Goal: Information Seeking & Learning: Check status

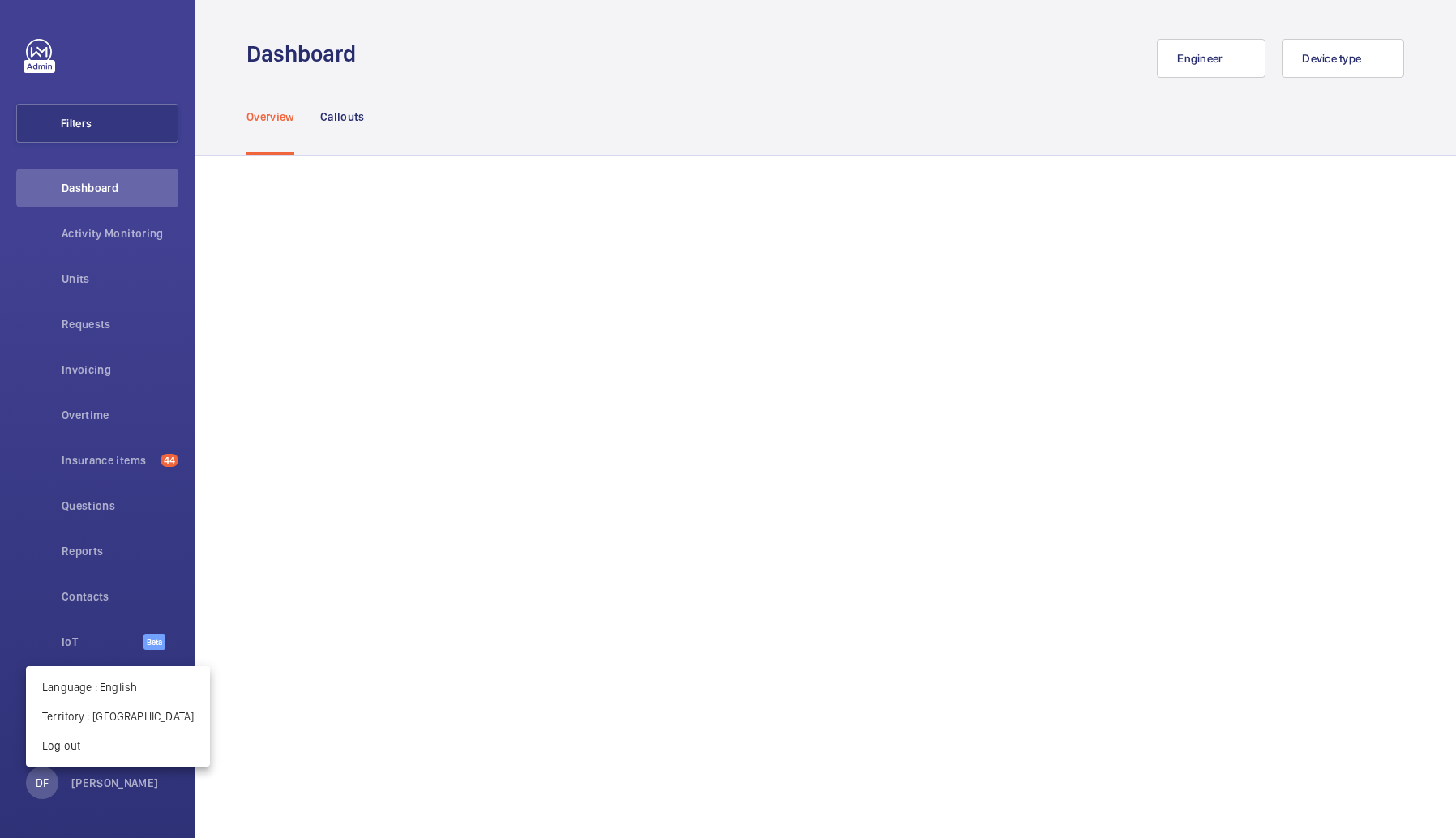
click at [120, 314] on div at bounding box center [728, 419] width 1456 height 838
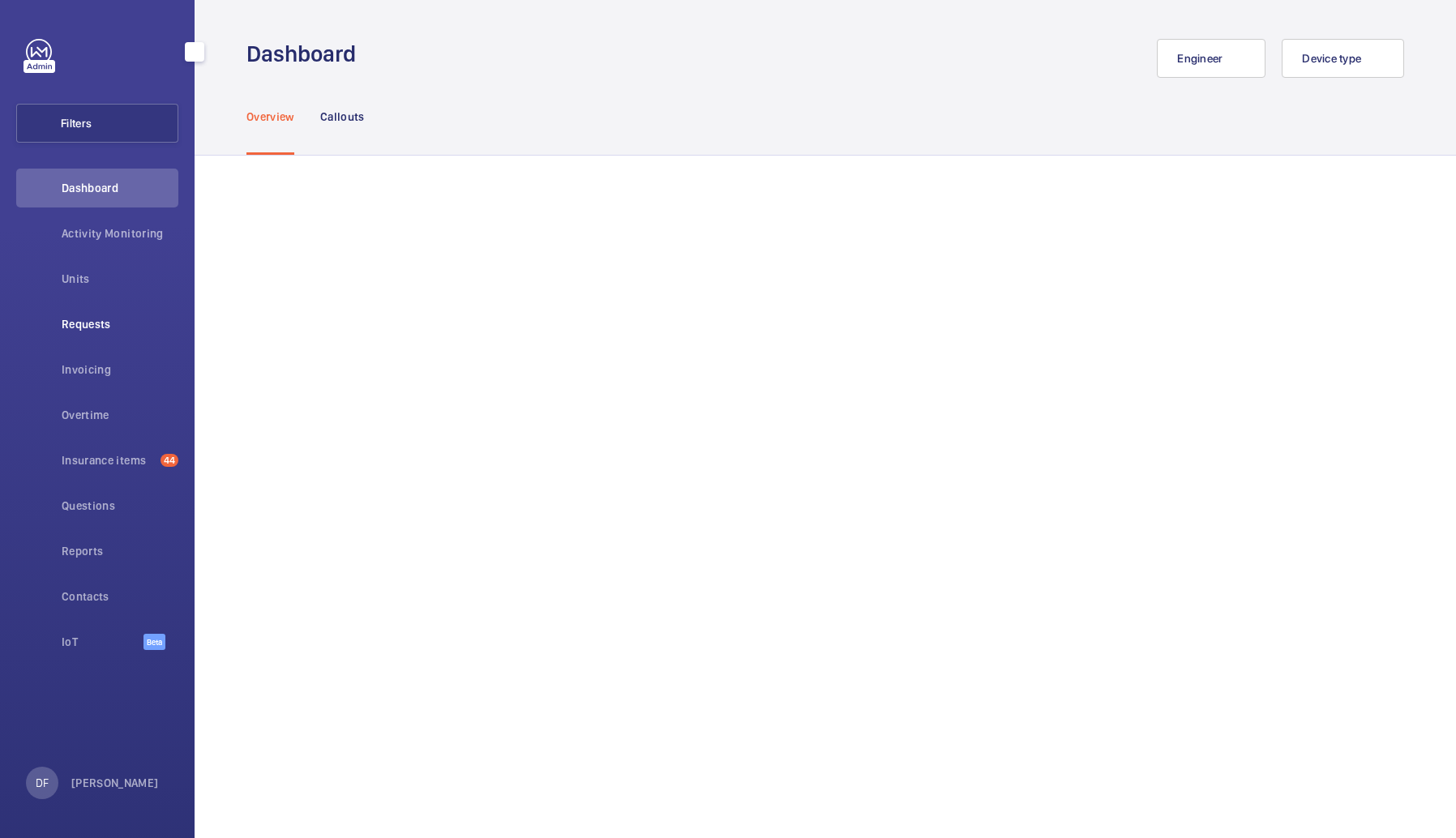
click at [110, 317] on span "Requests" at bounding box center [119, 323] width 117 height 16
click at [119, 315] on div "Requests" at bounding box center [97, 324] width 162 height 39
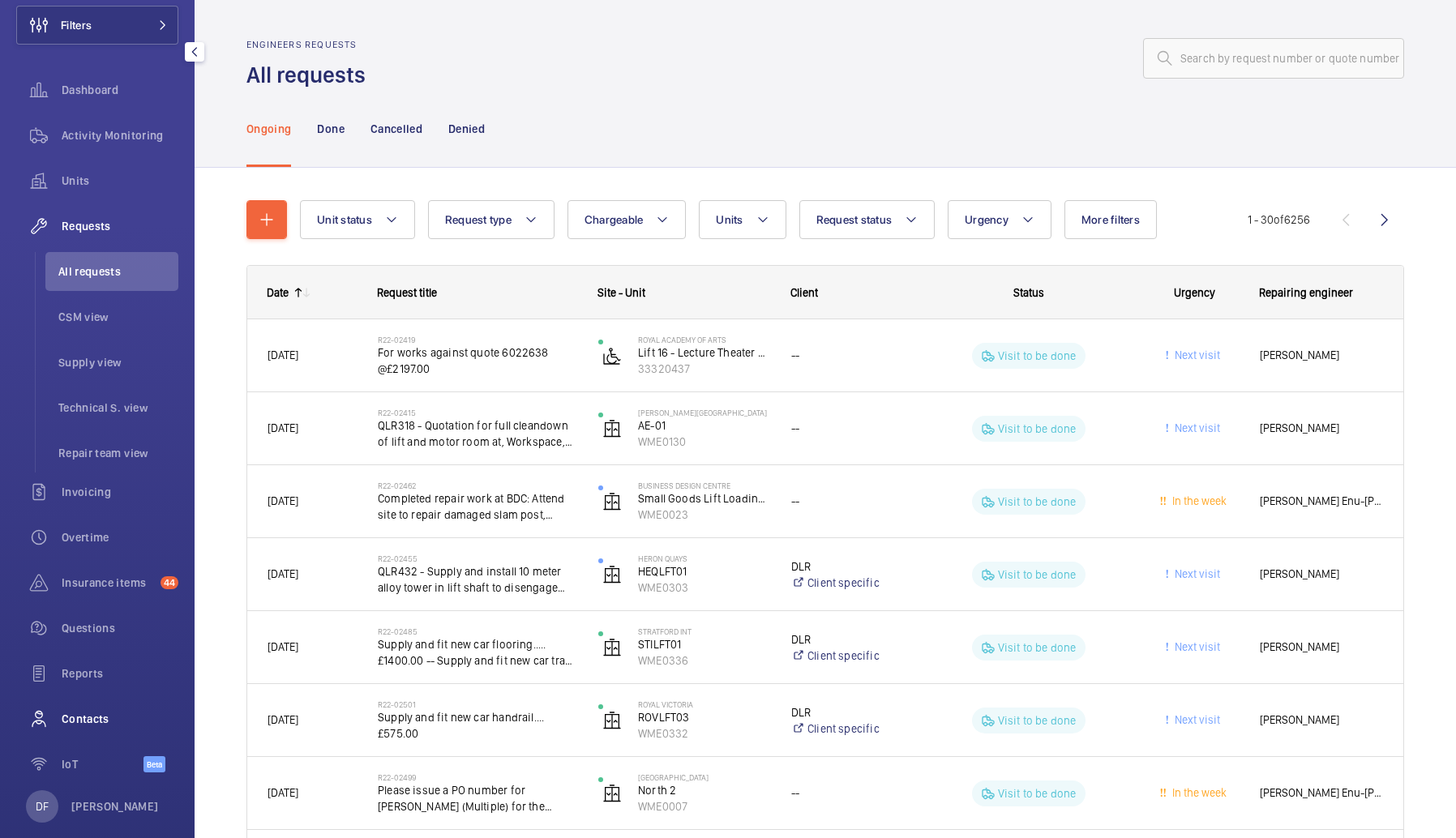
scroll to position [122, 0]
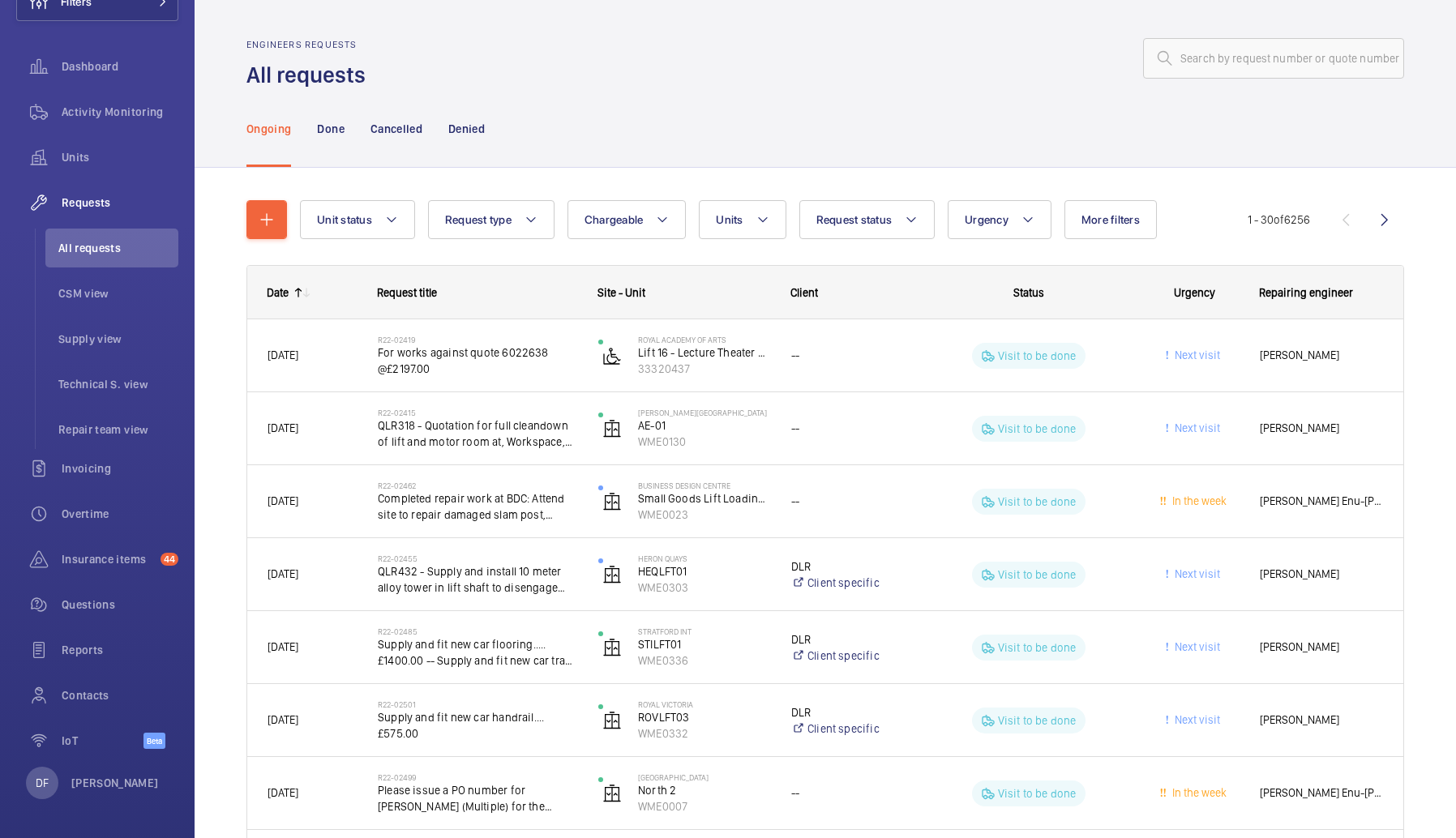
click at [317, 301] on wm-front-sortable-header-cell "Date" at bounding box center [301, 293] width 110 height 52
click at [306, 295] on mat-icon at bounding box center [306, 292] width 13 height 13
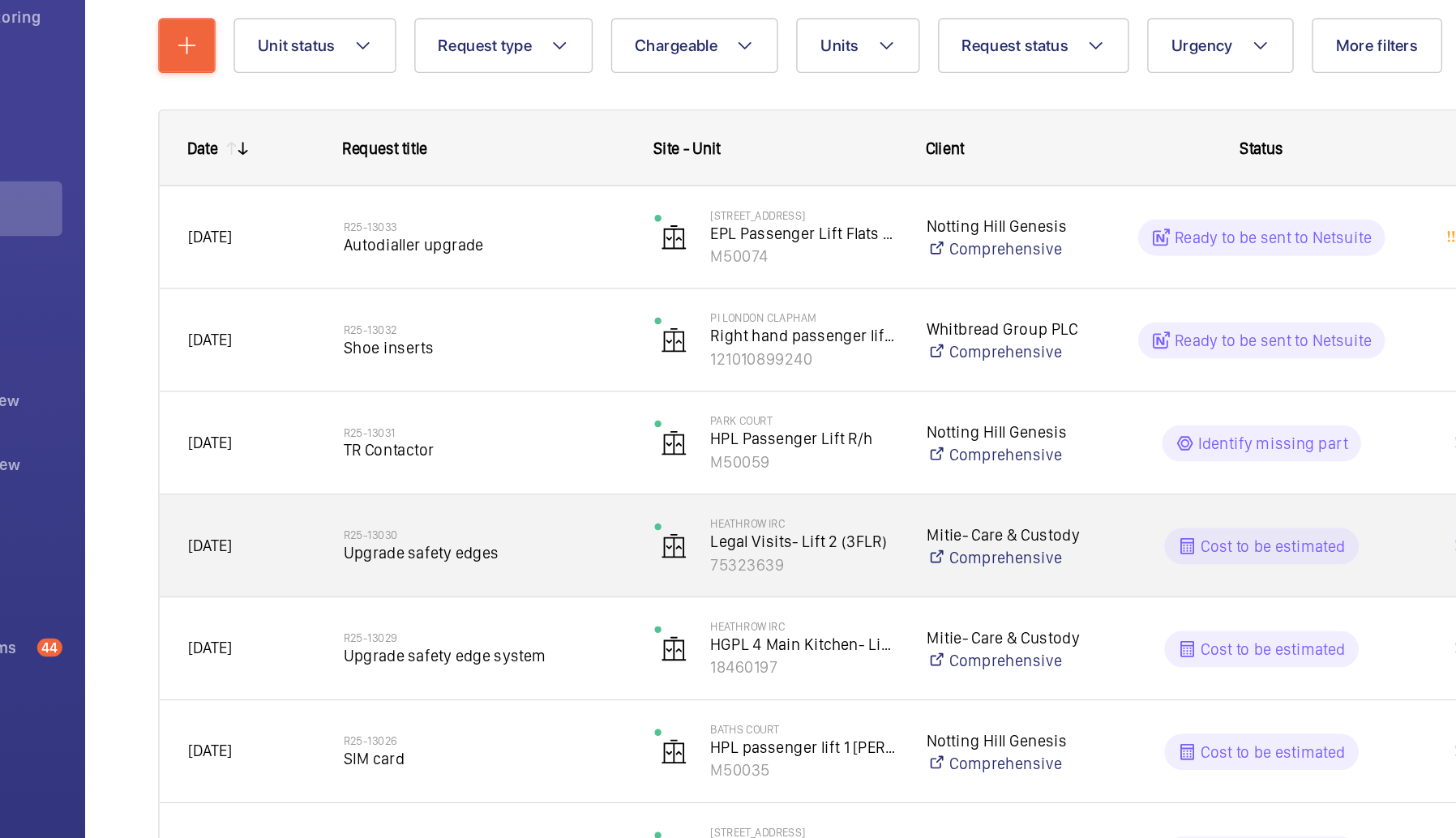
scroll to position [115, 0]
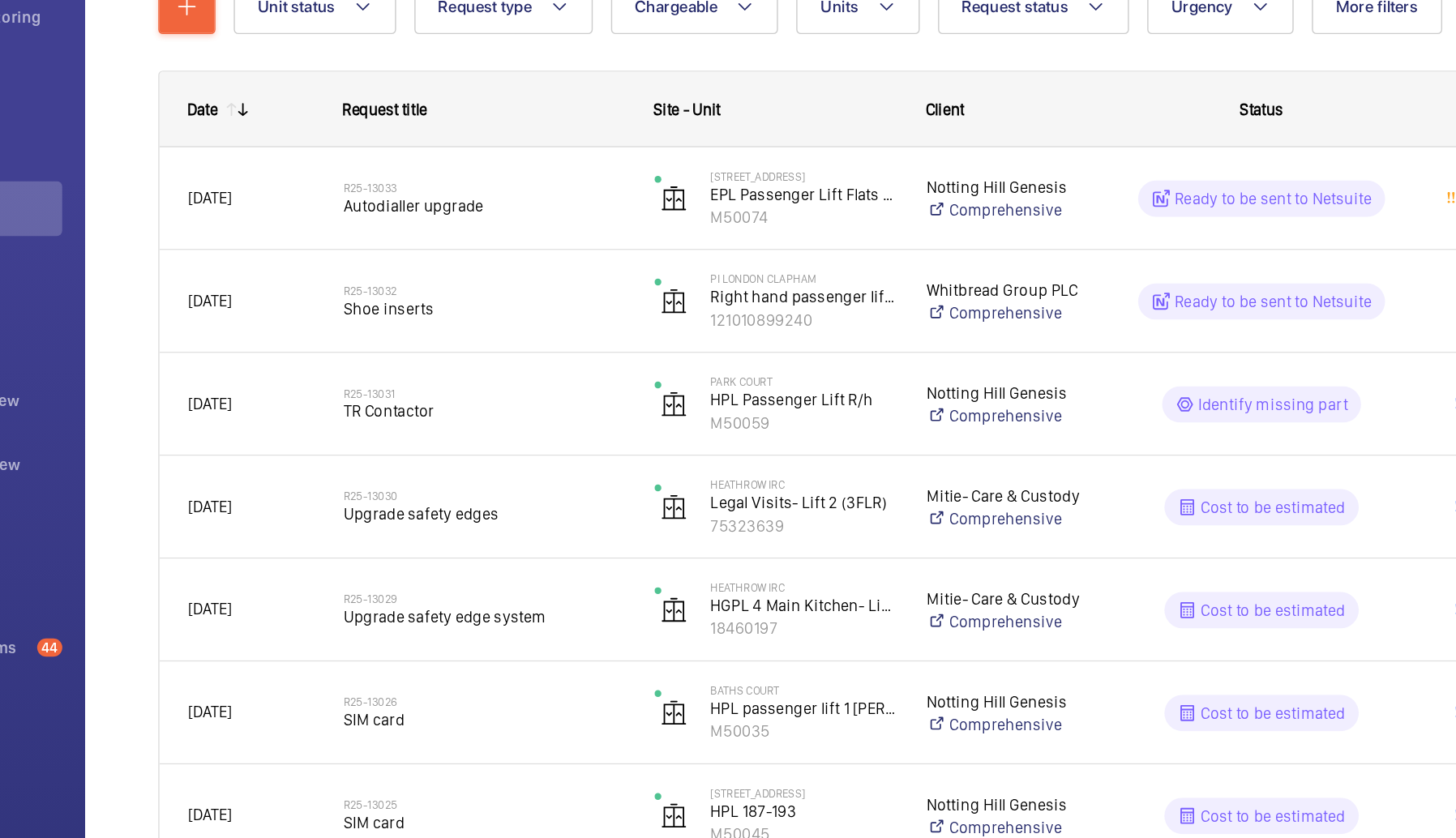
click at [885, 175] on div "Client" at bounding box center [849, 177] width 118 height 13
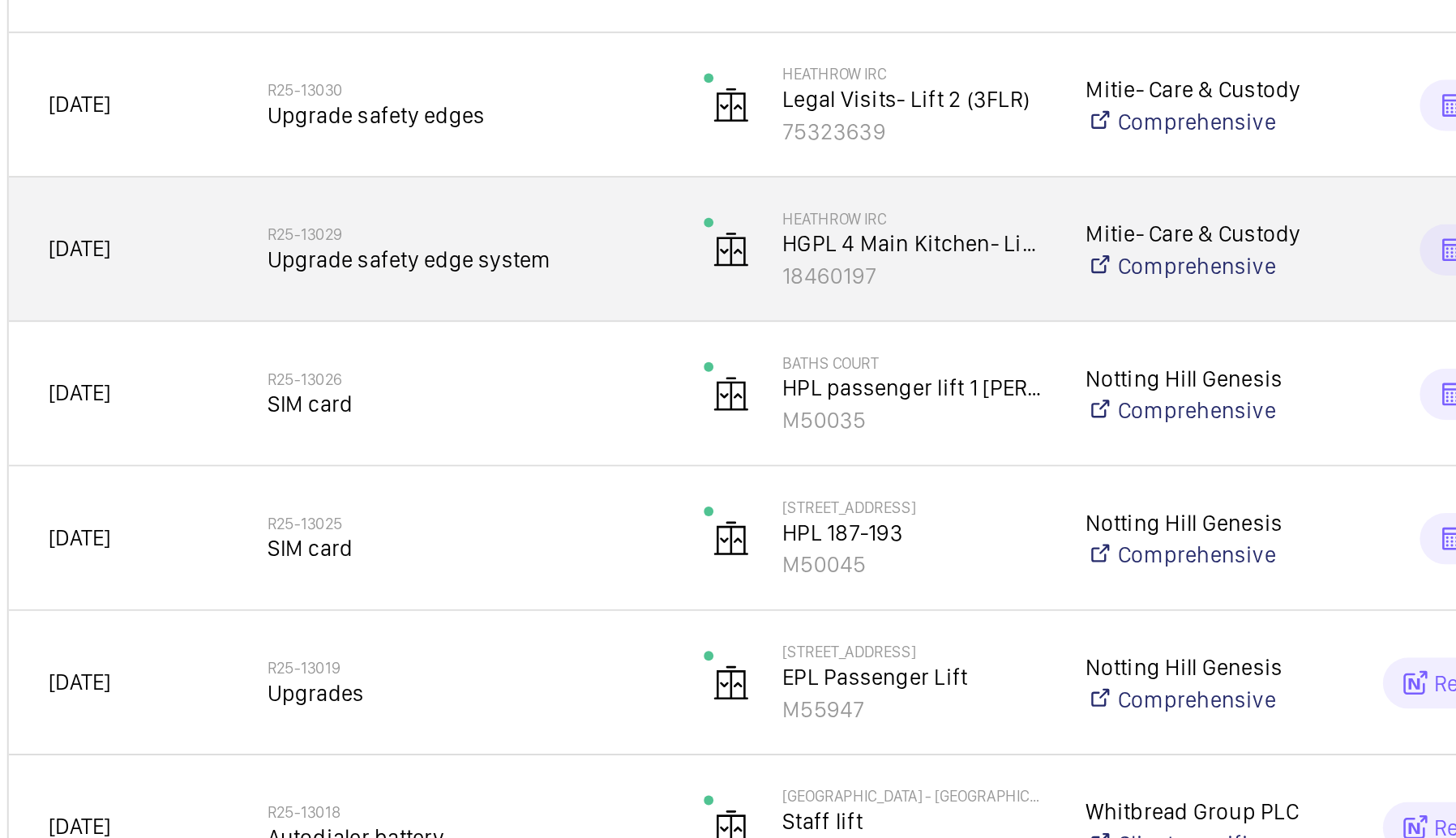
scroll to position [0, 0]
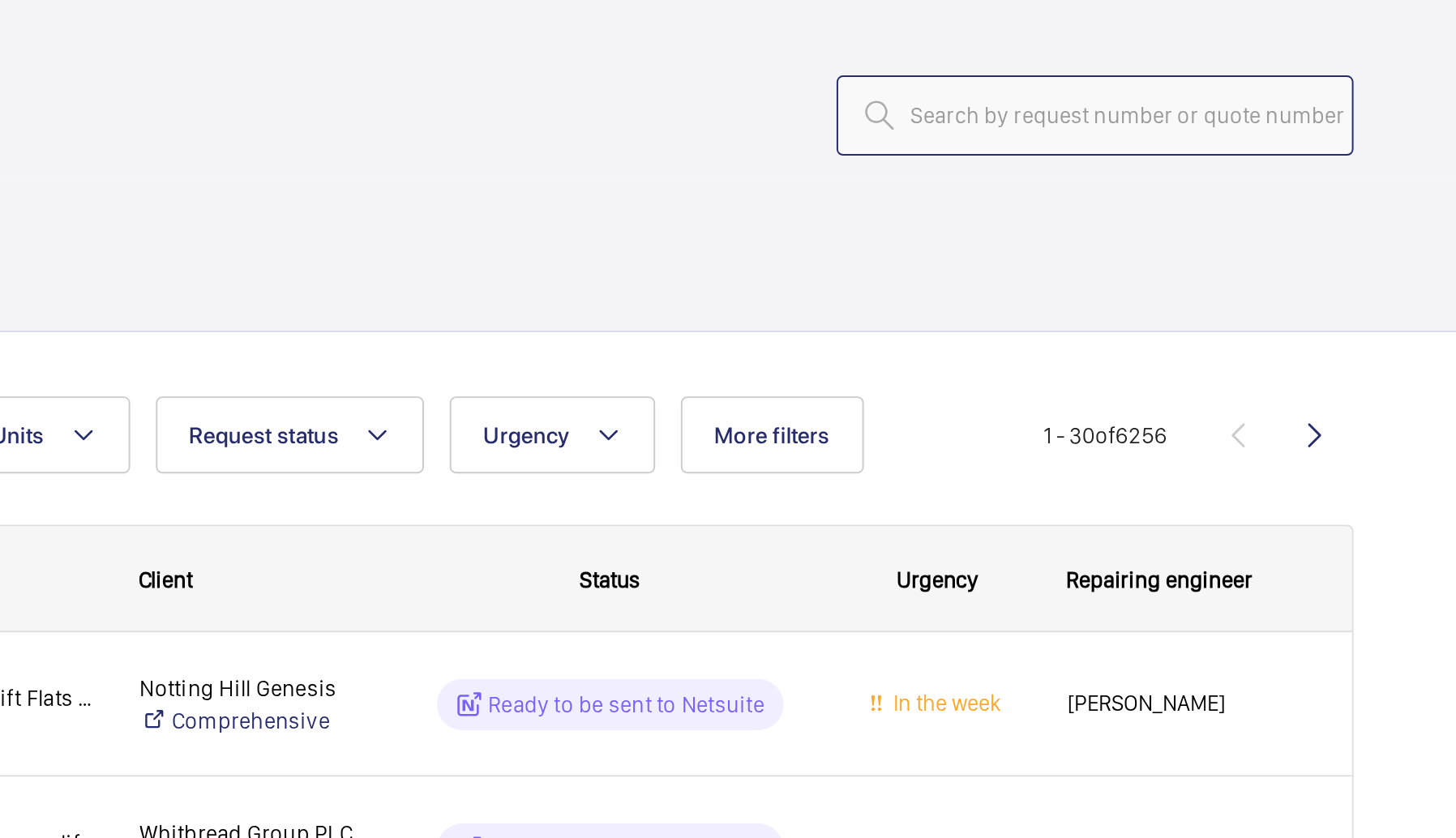
click at [1286, 78] on input "text" at bounding box center [1273, 58] width 261 height 40
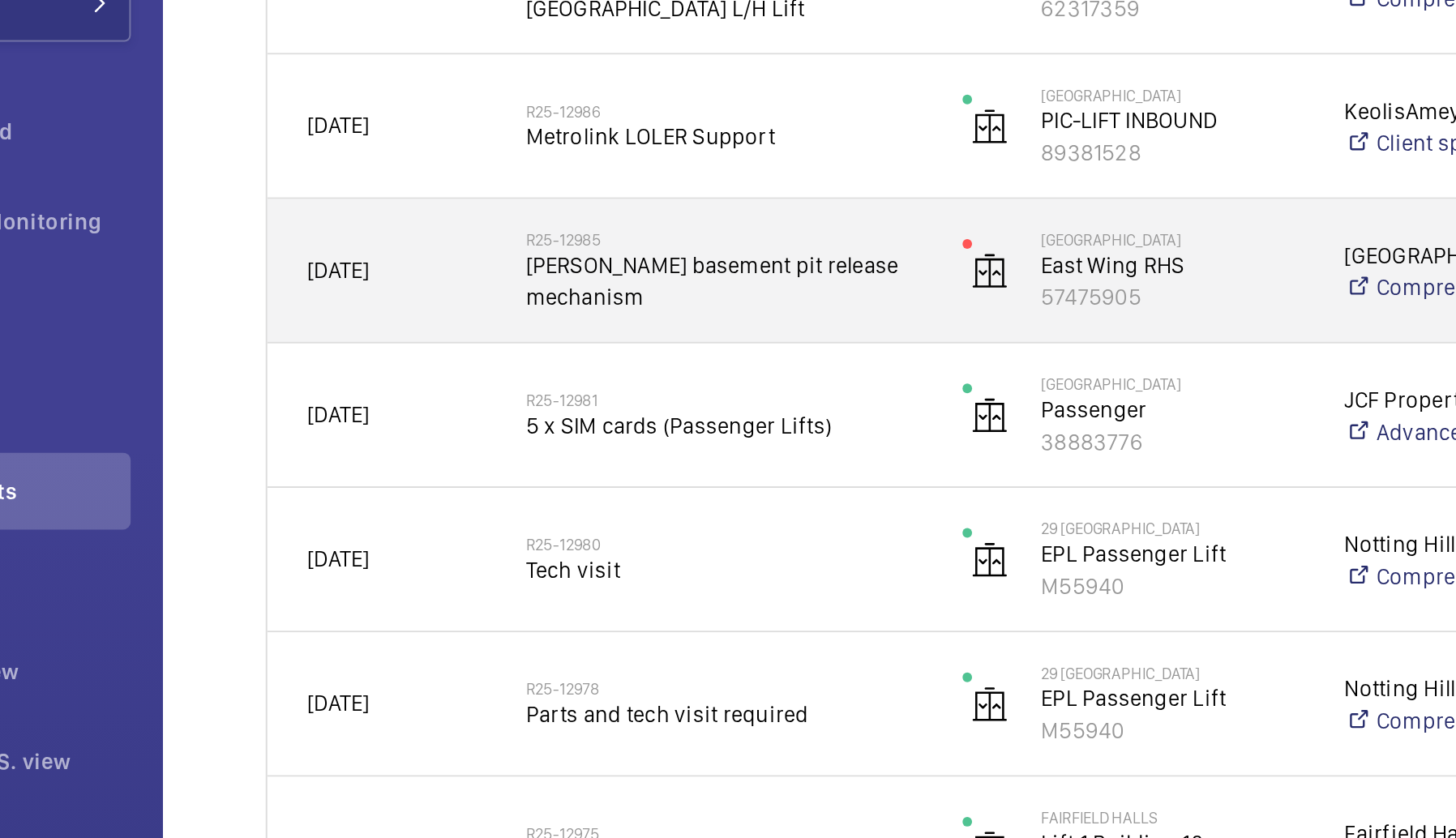
scroll to position [663, 0]
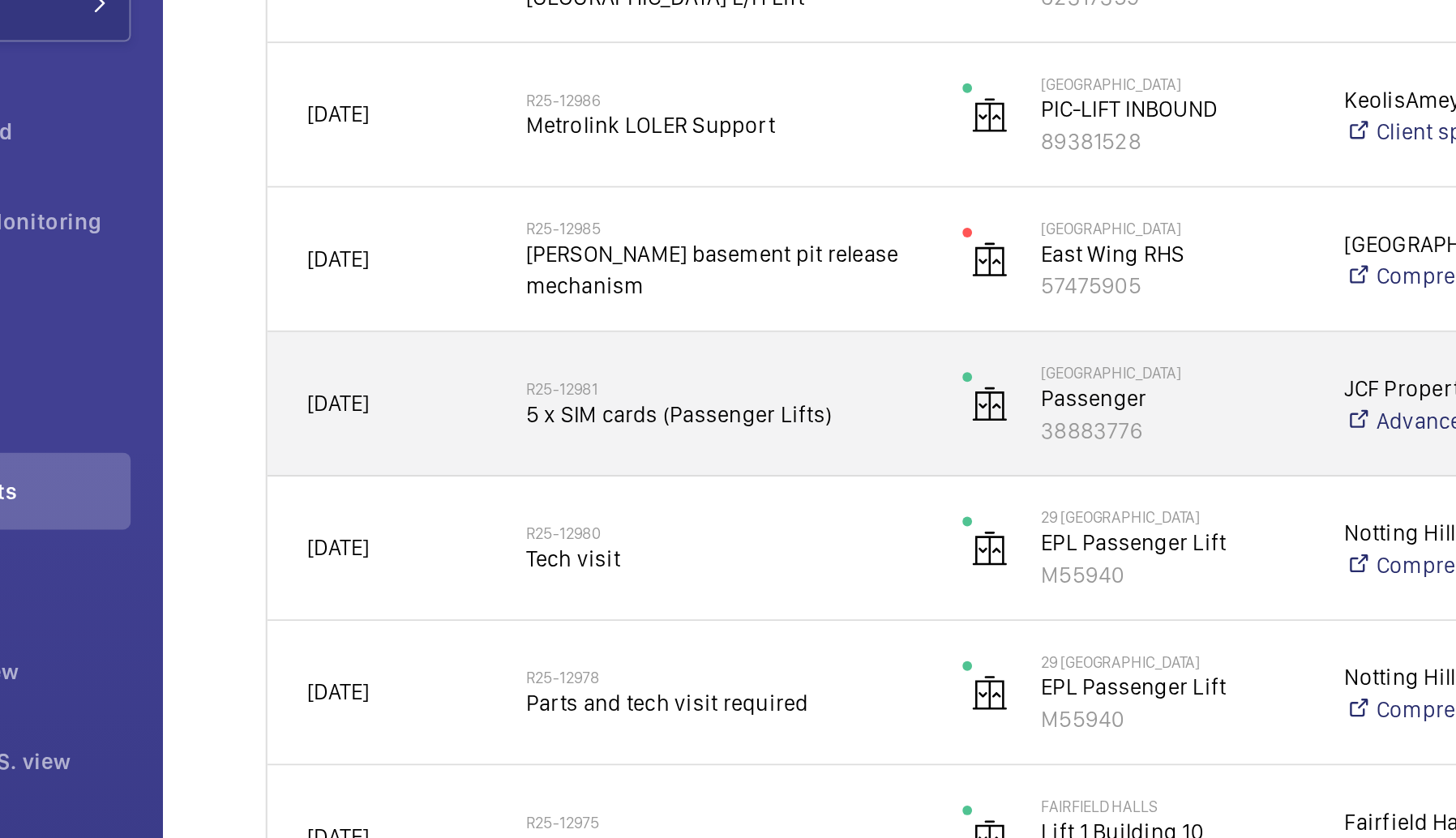
type input "1298"
click at [479, 196] on h2 "R25-12981" at bounding box center [477, 196] width 199 height 10
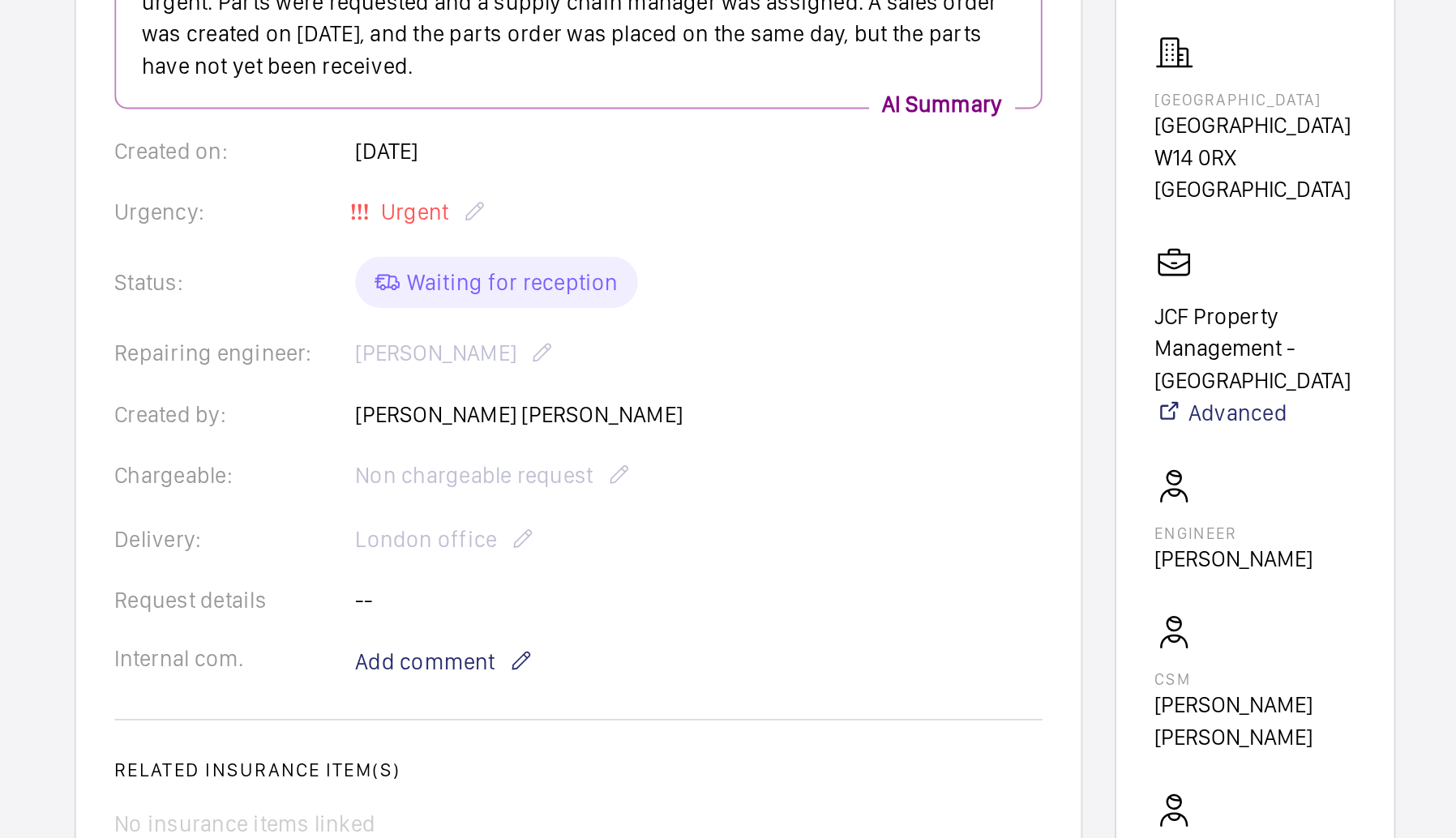
scroll to position [254, 0]
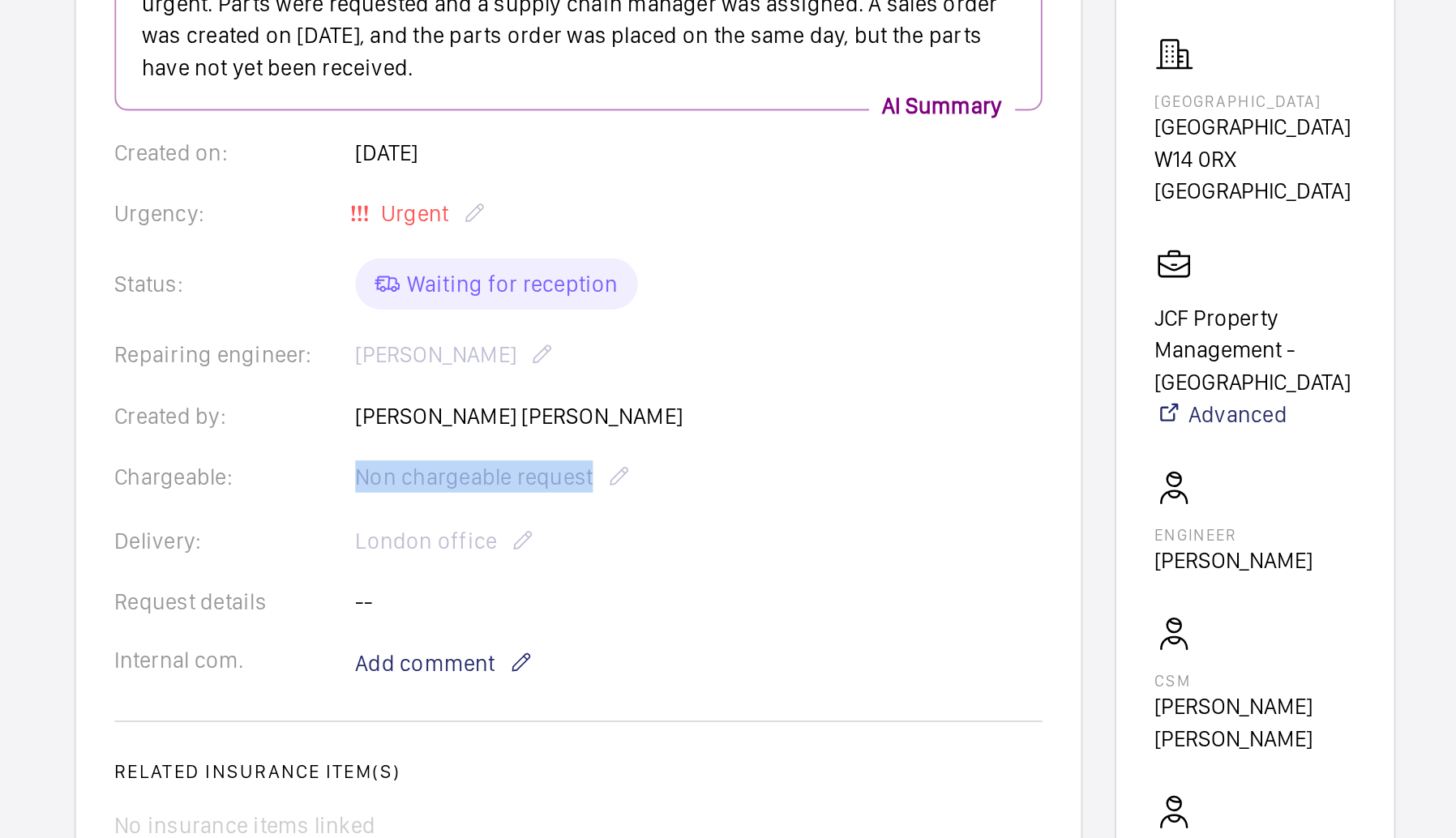
drag, startPoint x: 649, startPoint y: 244, endPoint x: 784, endPoint y: 243, distance: 135.0
click at [784, 243] on div "Chargeable: Non chargeable request" at bounding box center [777, 240] width 469 height 19
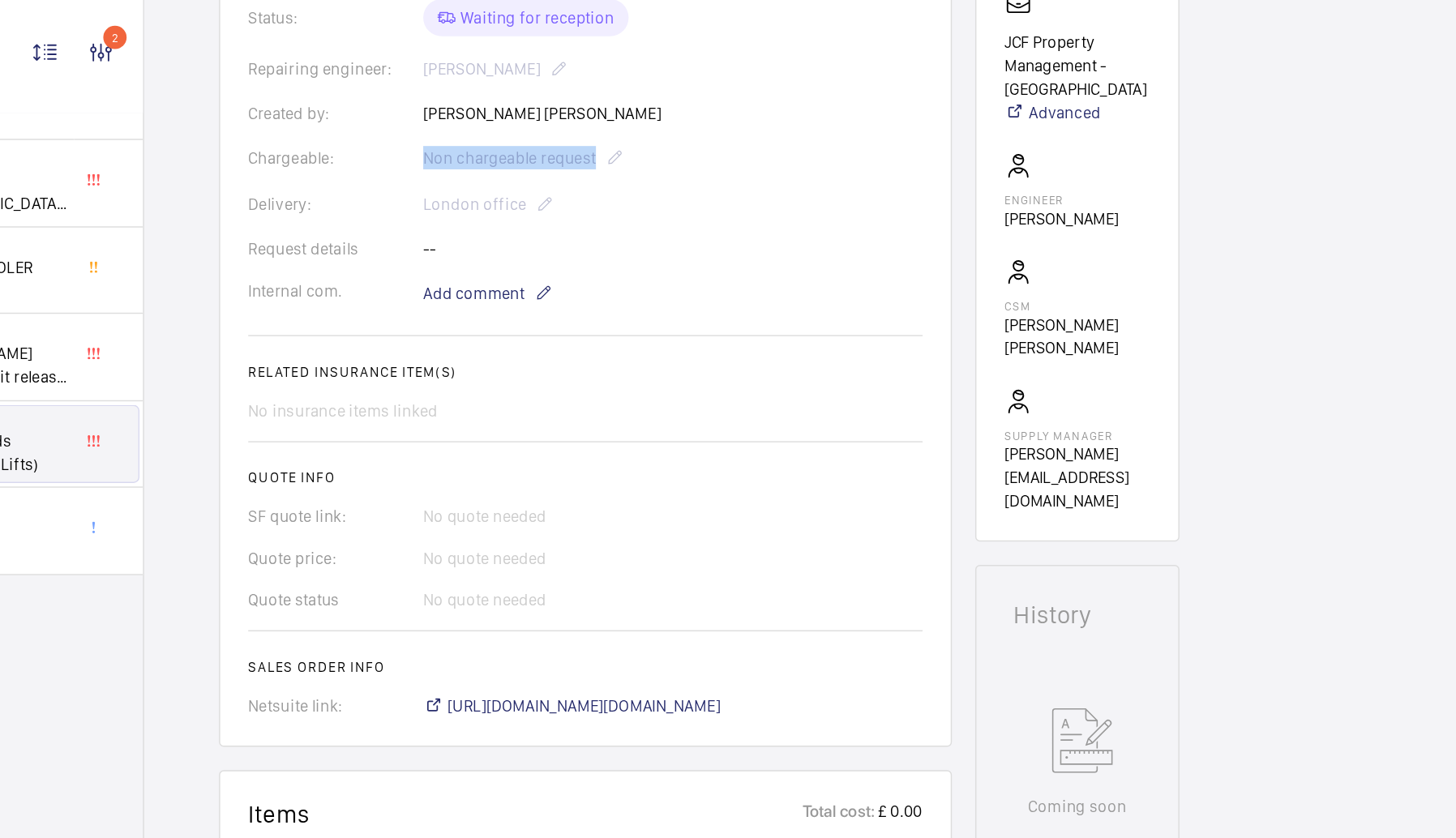
scroll to position [0, 0]
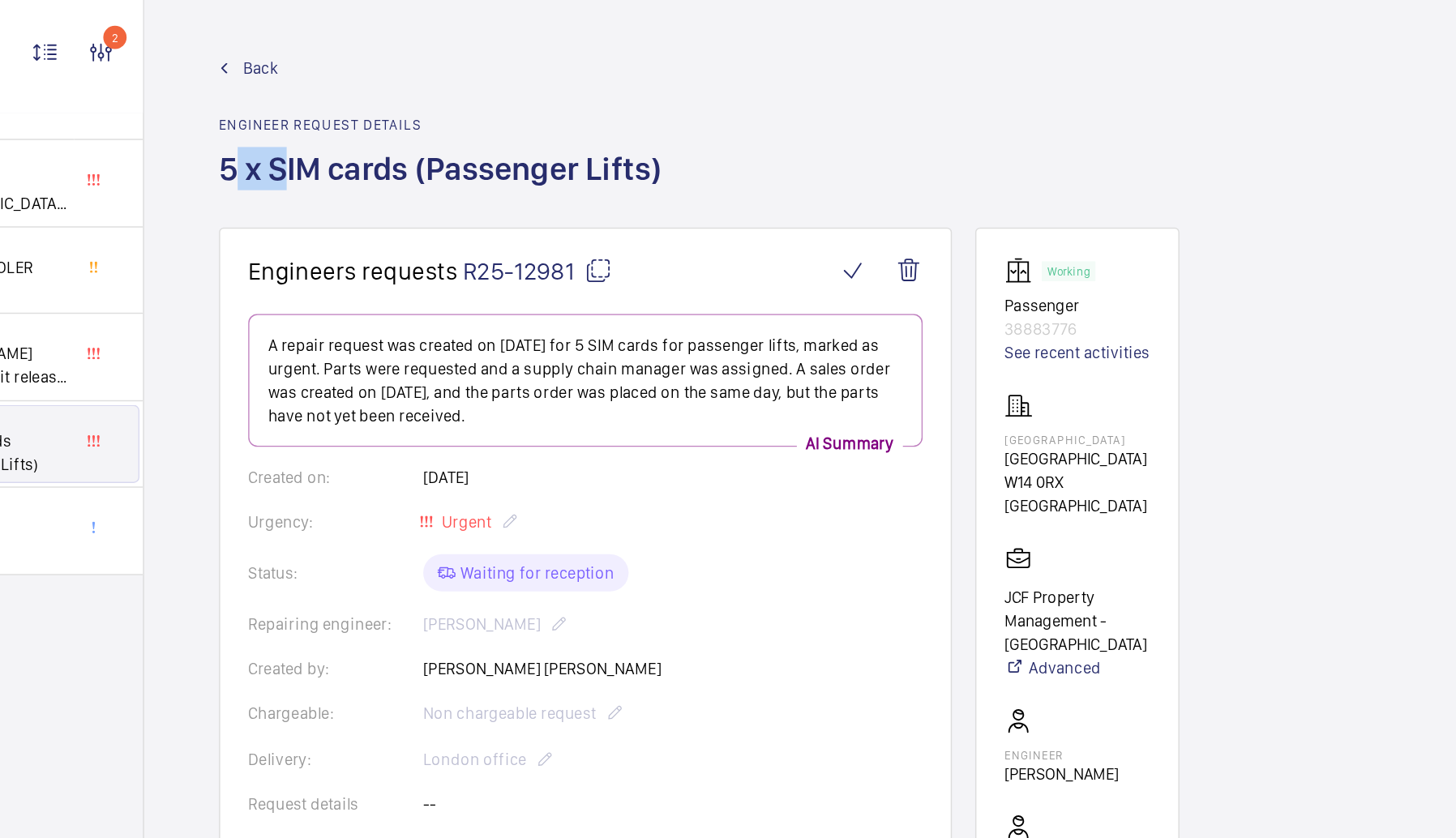
drag, startPoint x: 524, startPoint y: 113, endPoint x: 557, endPoint y: 113, distance: 33.0
click at [558, 113] on h1 "5 x SIM cards (Passenger Lifts)" at bounding box center [680, 130] width 317 height 56
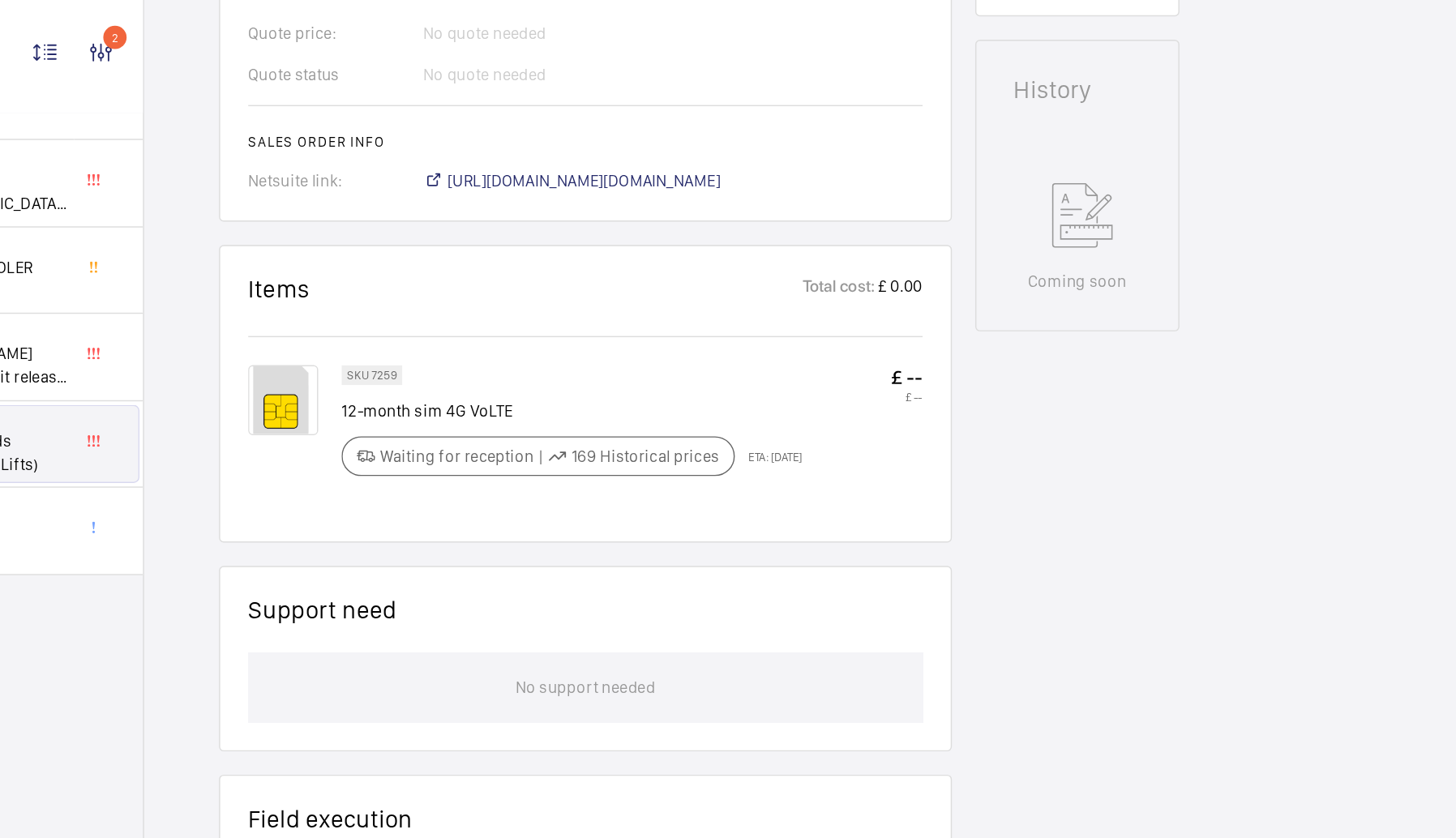
scroll to position [752, 0]
click at [622, 281] on p "12-month sim 4G VoLTE" at bounding box center [767, 283] width 320 height 16
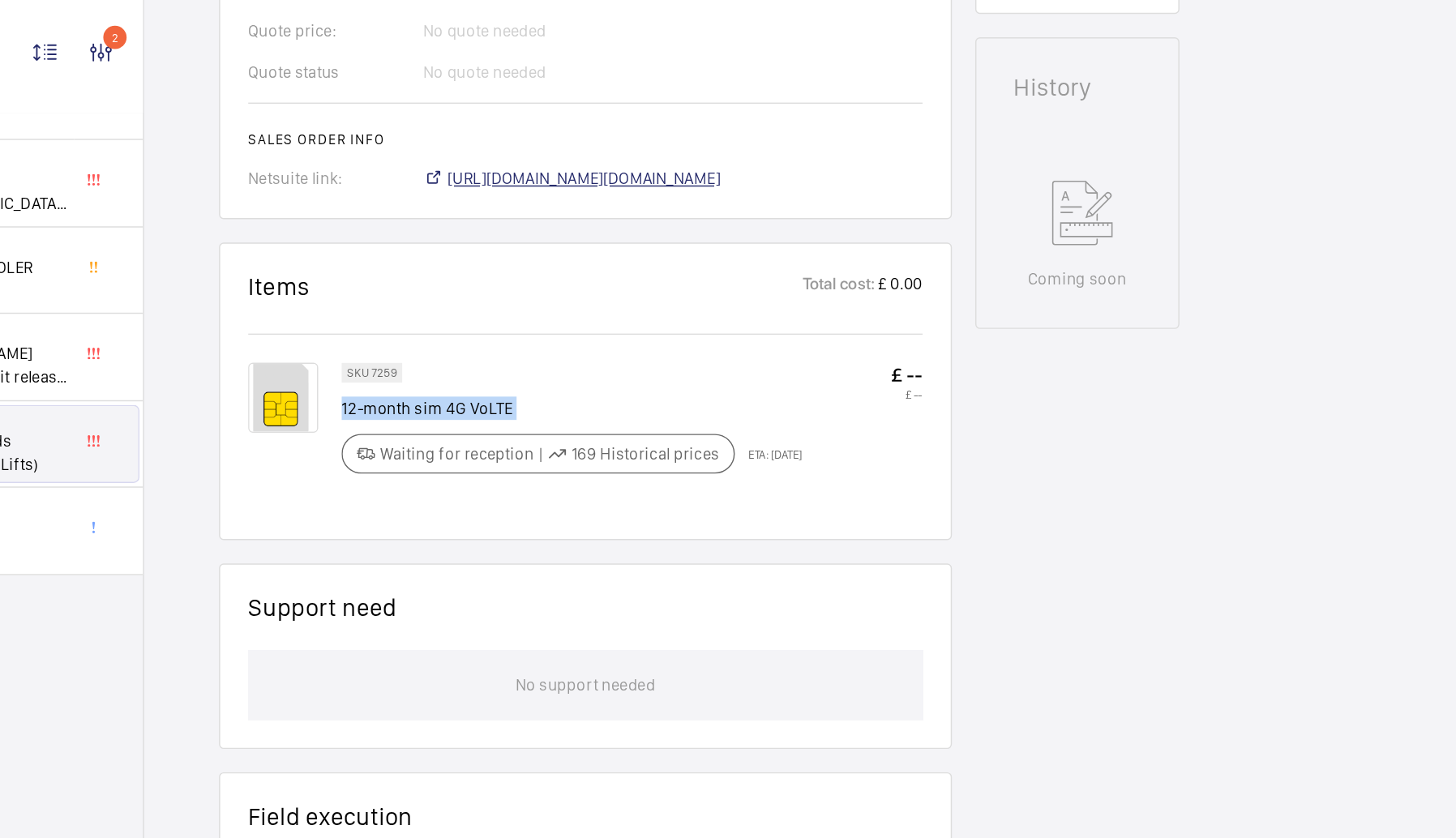
click at [831, 131] on span "[URL][DOMAIN_NAME][DOMAIN_NAME]" at bounding box center [776, 123] width 190 height 16
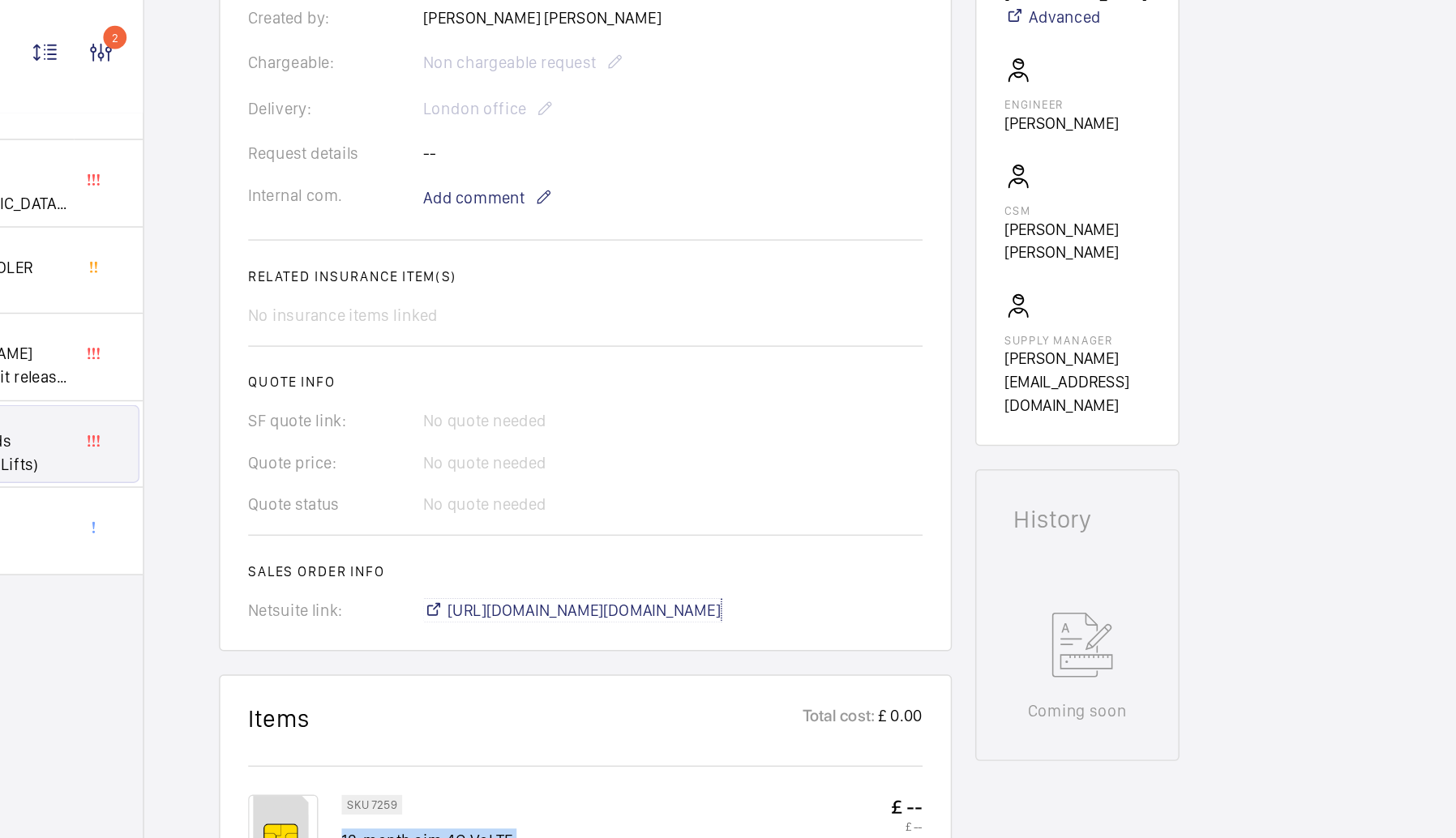
scroll to position [0, 0]
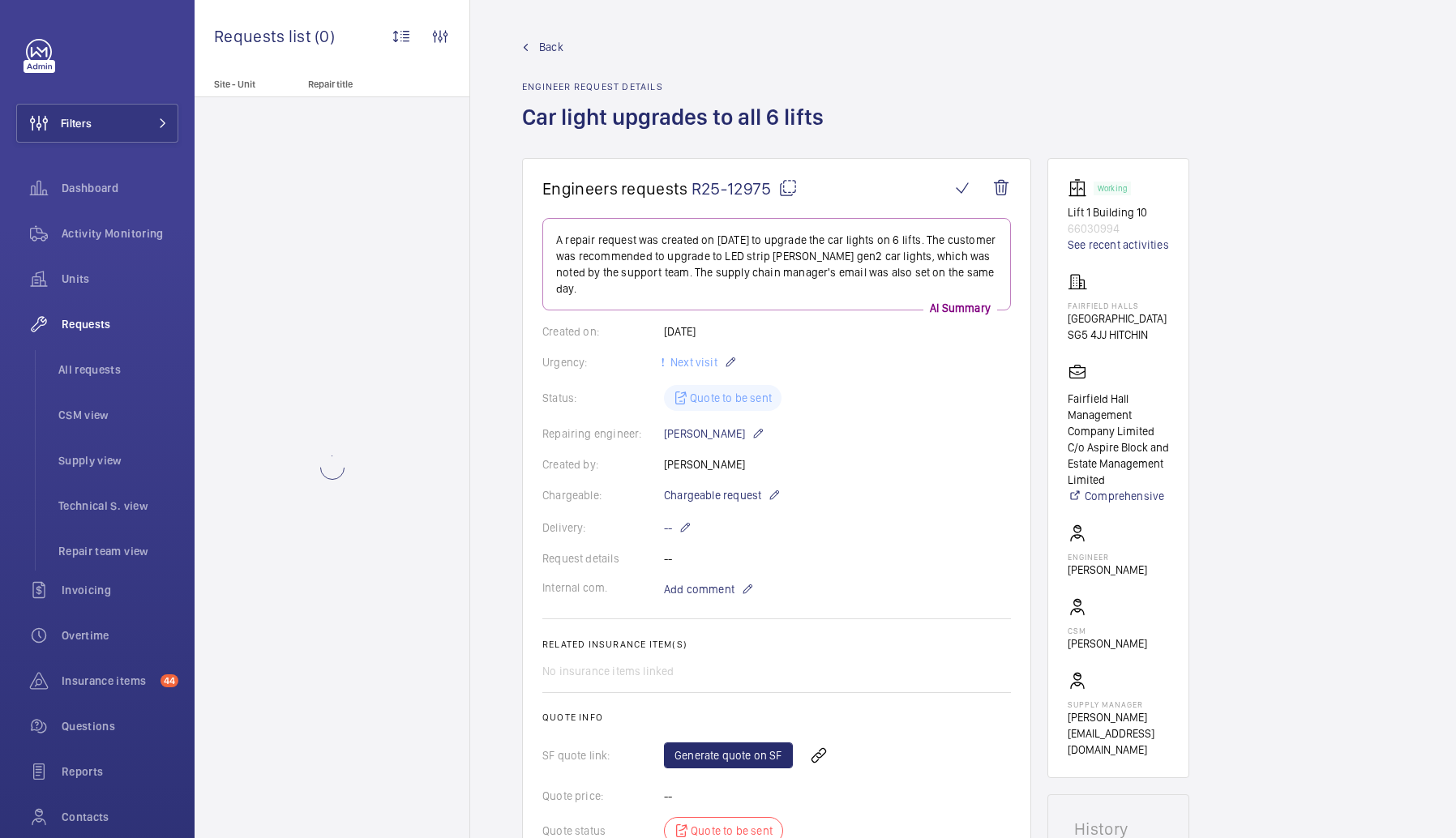
drag, startPoint x: 526, startPoint y: 118, endPoint x: 856, endPoint y: 117, distance: 330.0
click at [856, 118] on div "Back Engineer request details Car light upgrades to all 6 lifts" at bounding box center [963, 98] width 882 height 119
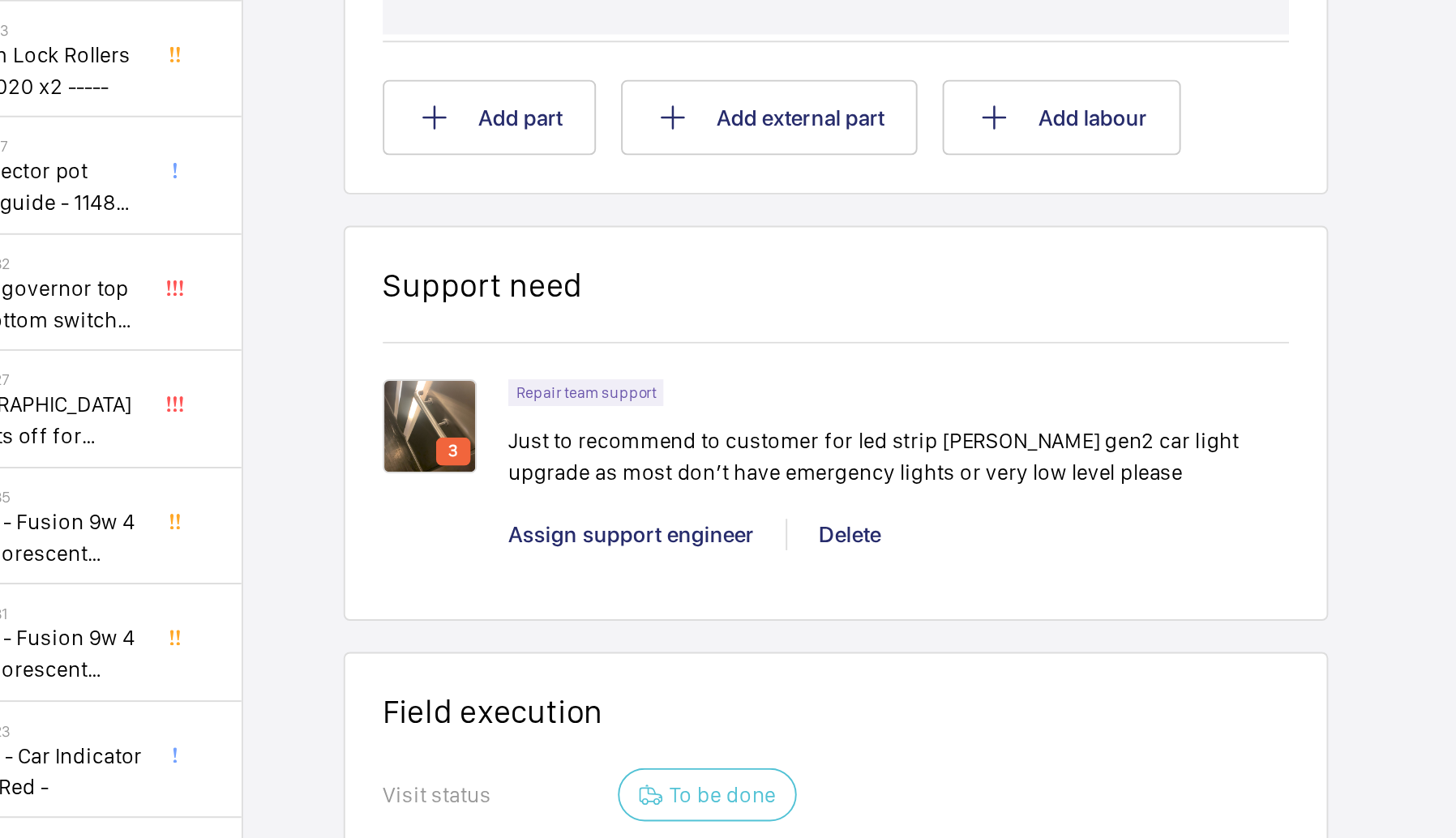
scroll to position [870, 0]
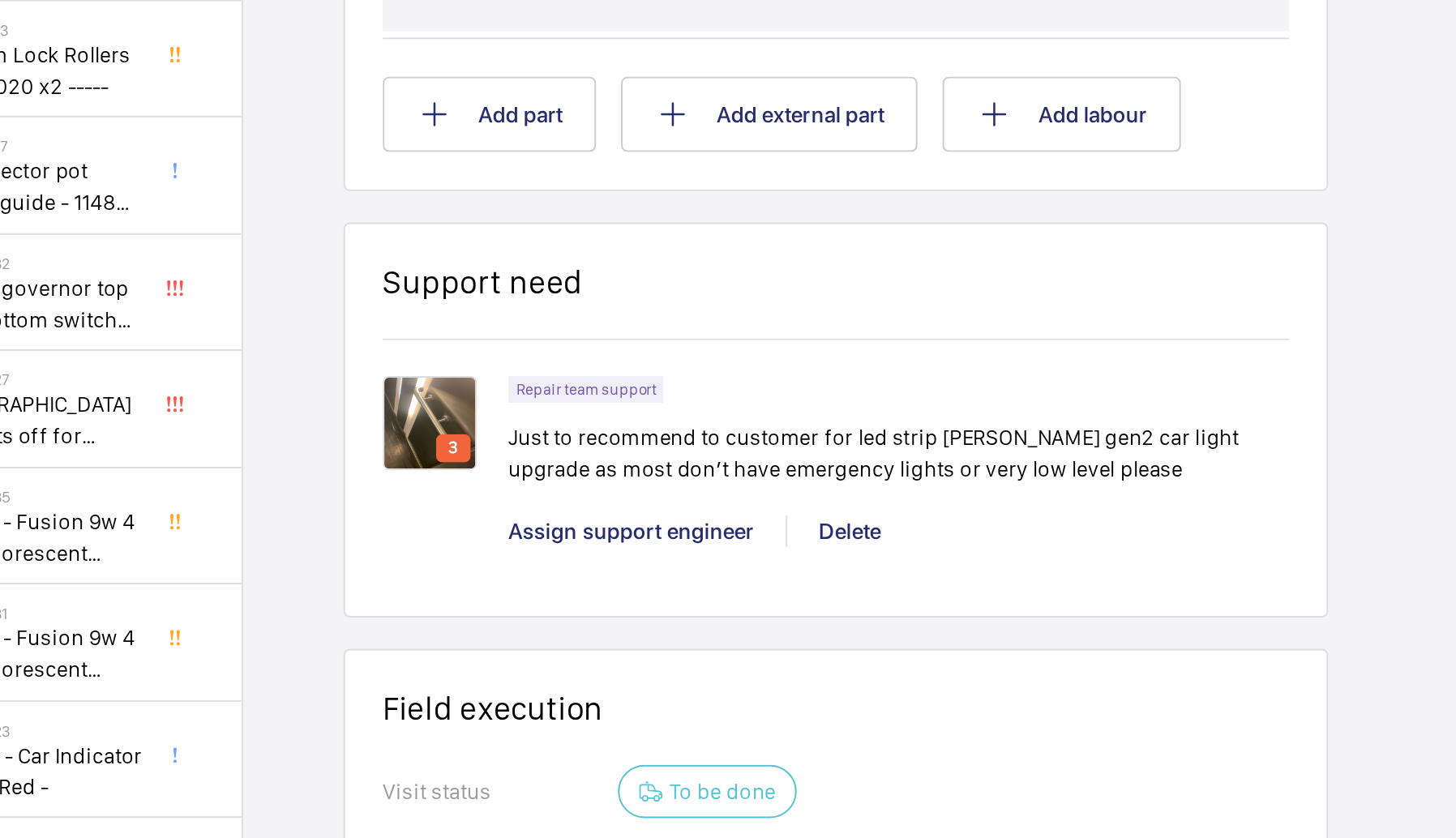
click at [1056, 322] on div "Working Lift 1 Building 10 66030994 See recent activities Fairfield Halls Fairf…" at bounding box center [1118, 89] width 142 height 1603
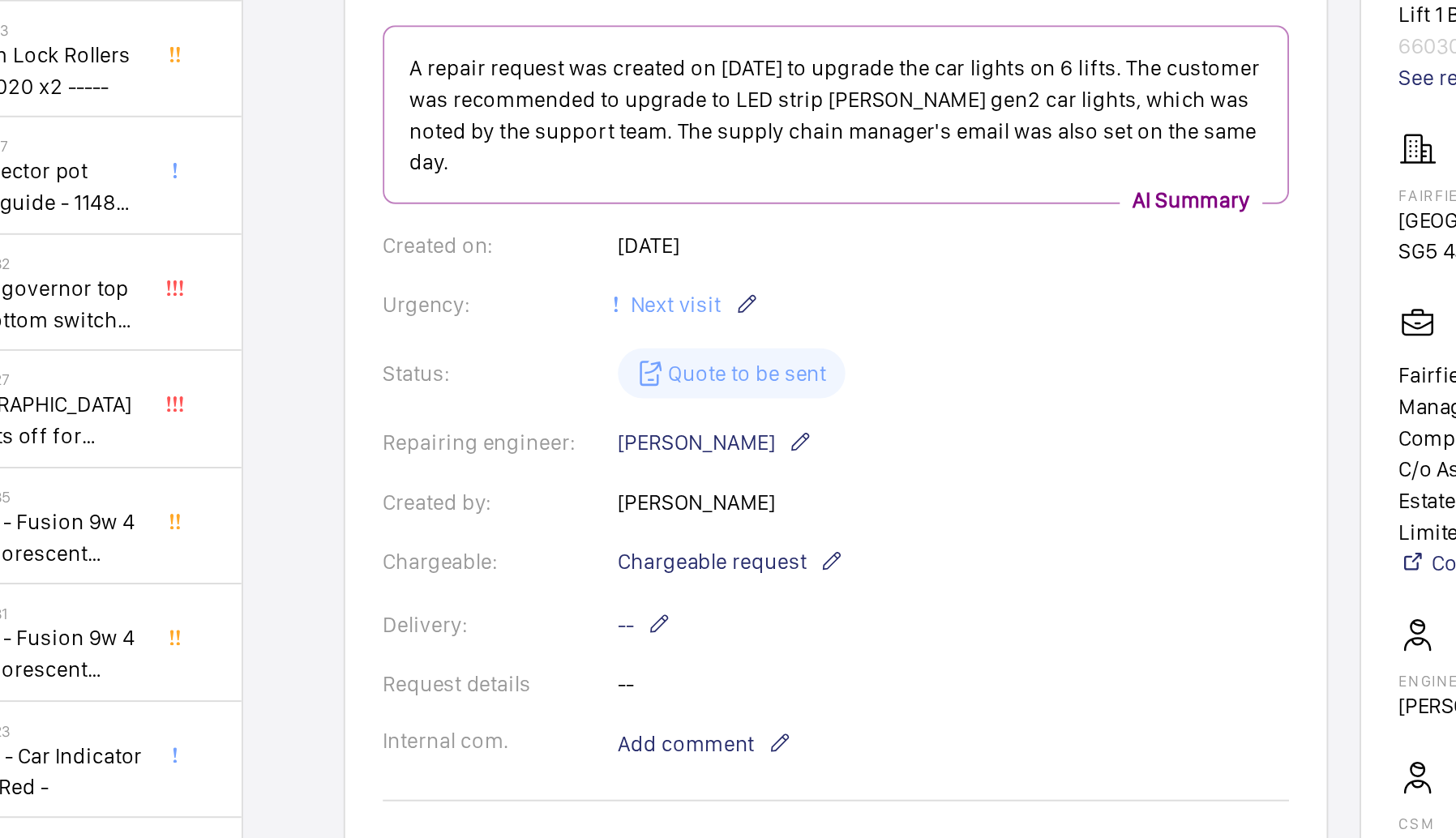
scroll to position [0, 0]
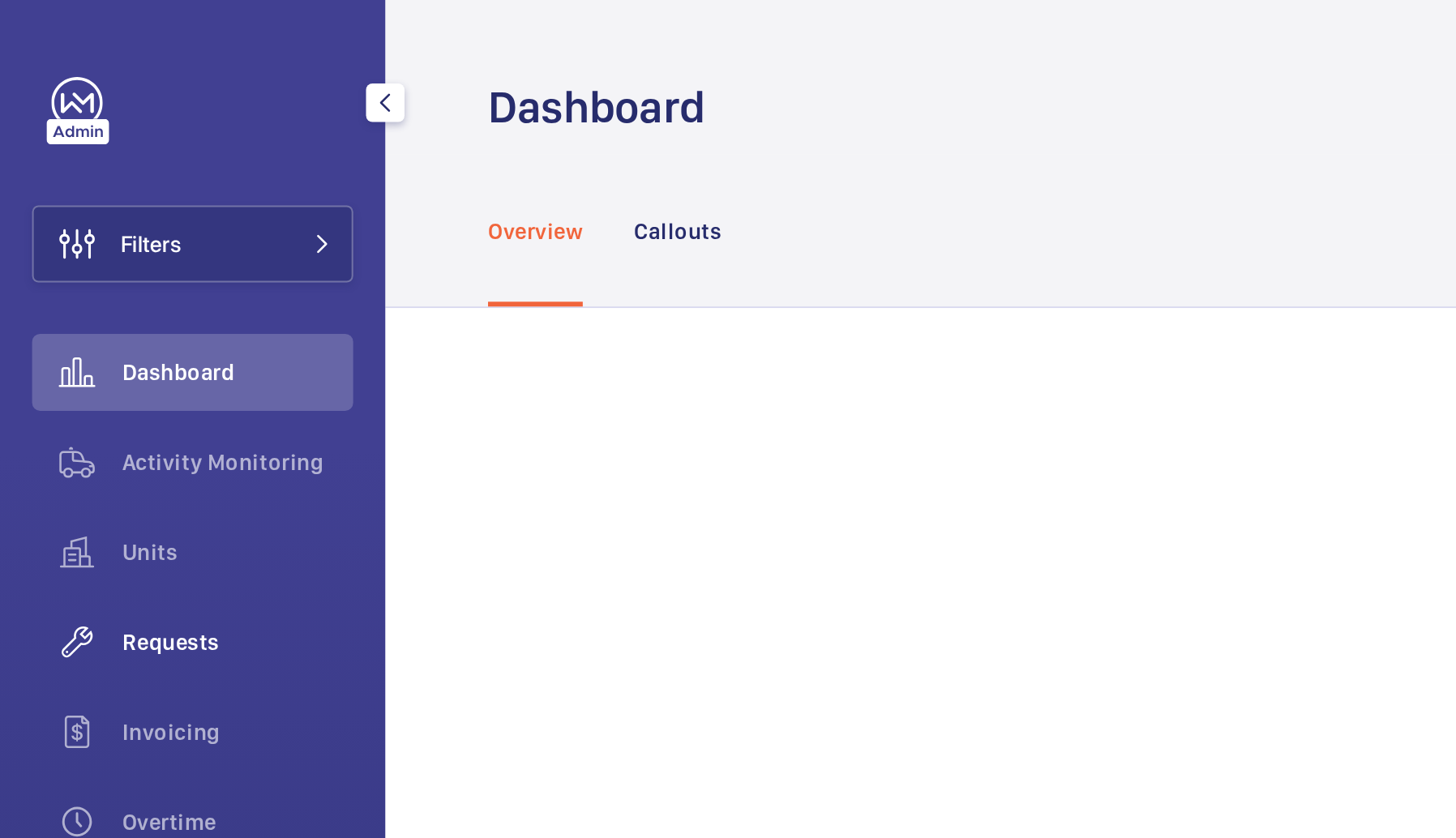
click at [108, 322] on span "Requests" at bounding box center [119, 323] width 117 height 16
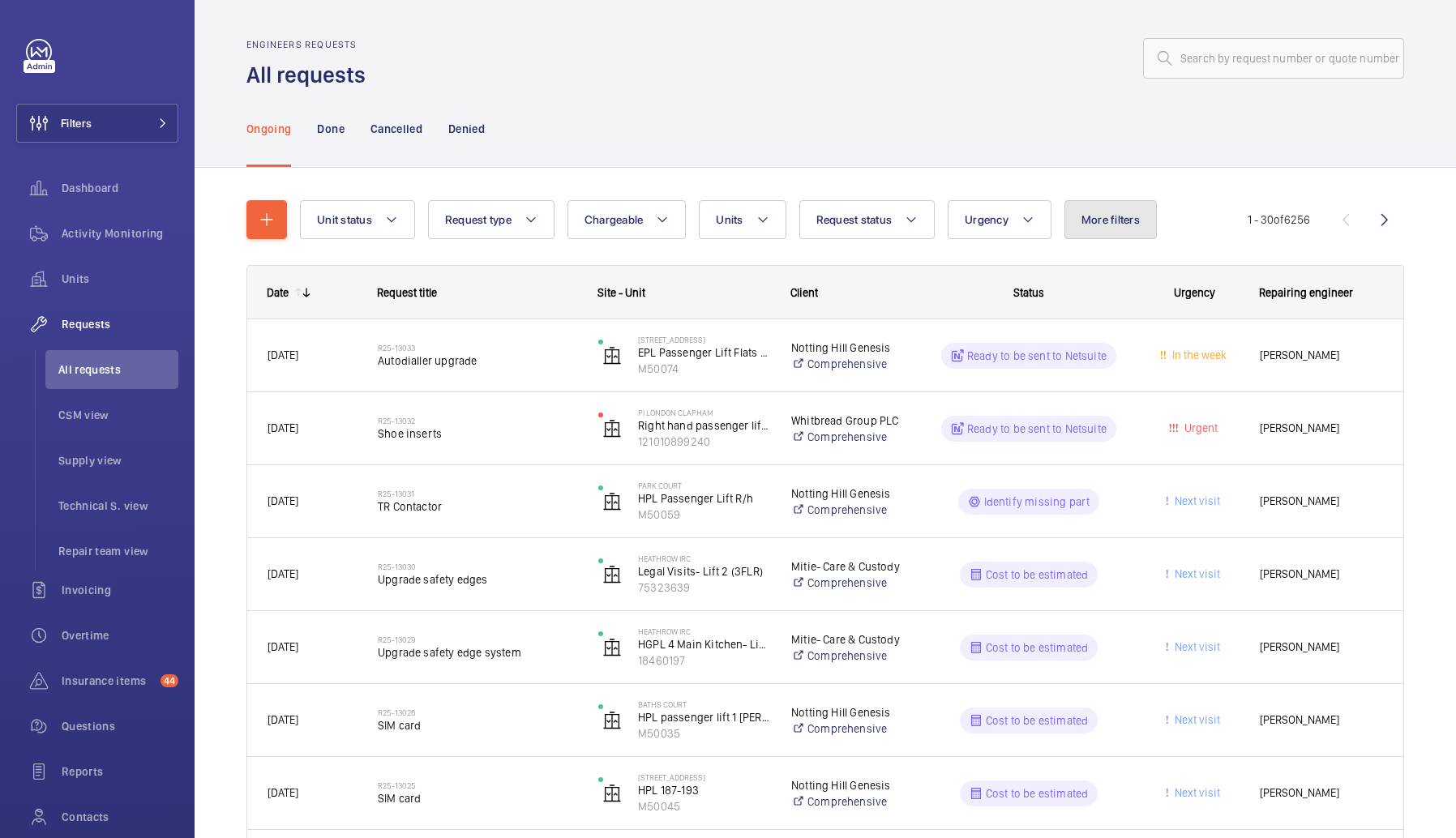
click at [1097, 227] on button "More filters" at bounding box center [1111, 219] width 92 height 39
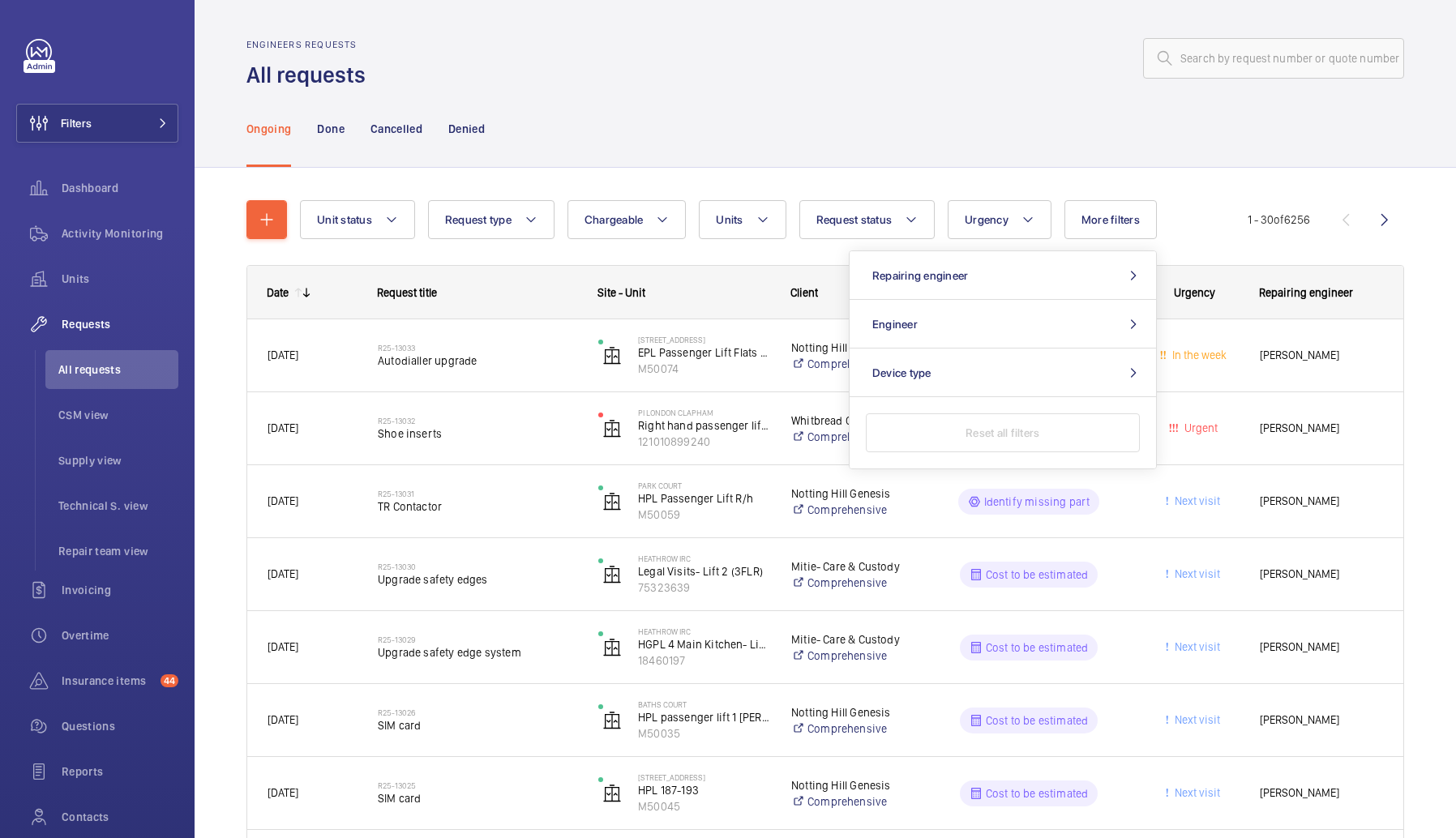
click at [807, 121] on div "Ongoing Done Cancelled Denied" at bounding box center [825, 128] width 1158 height 77
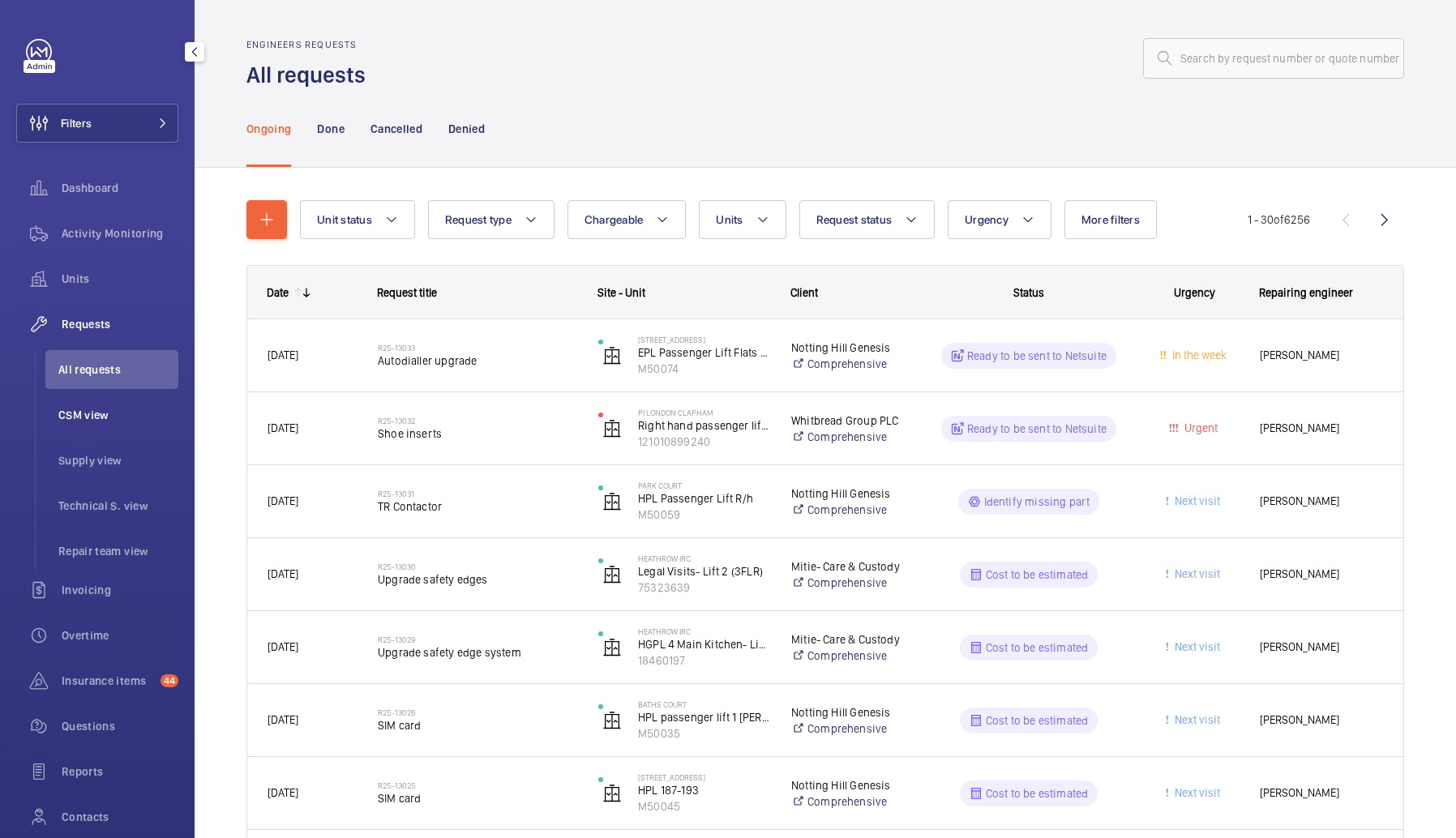
click at [143, 423] on li "CSM view" at bounding box center [112, 415] width 133 height 39
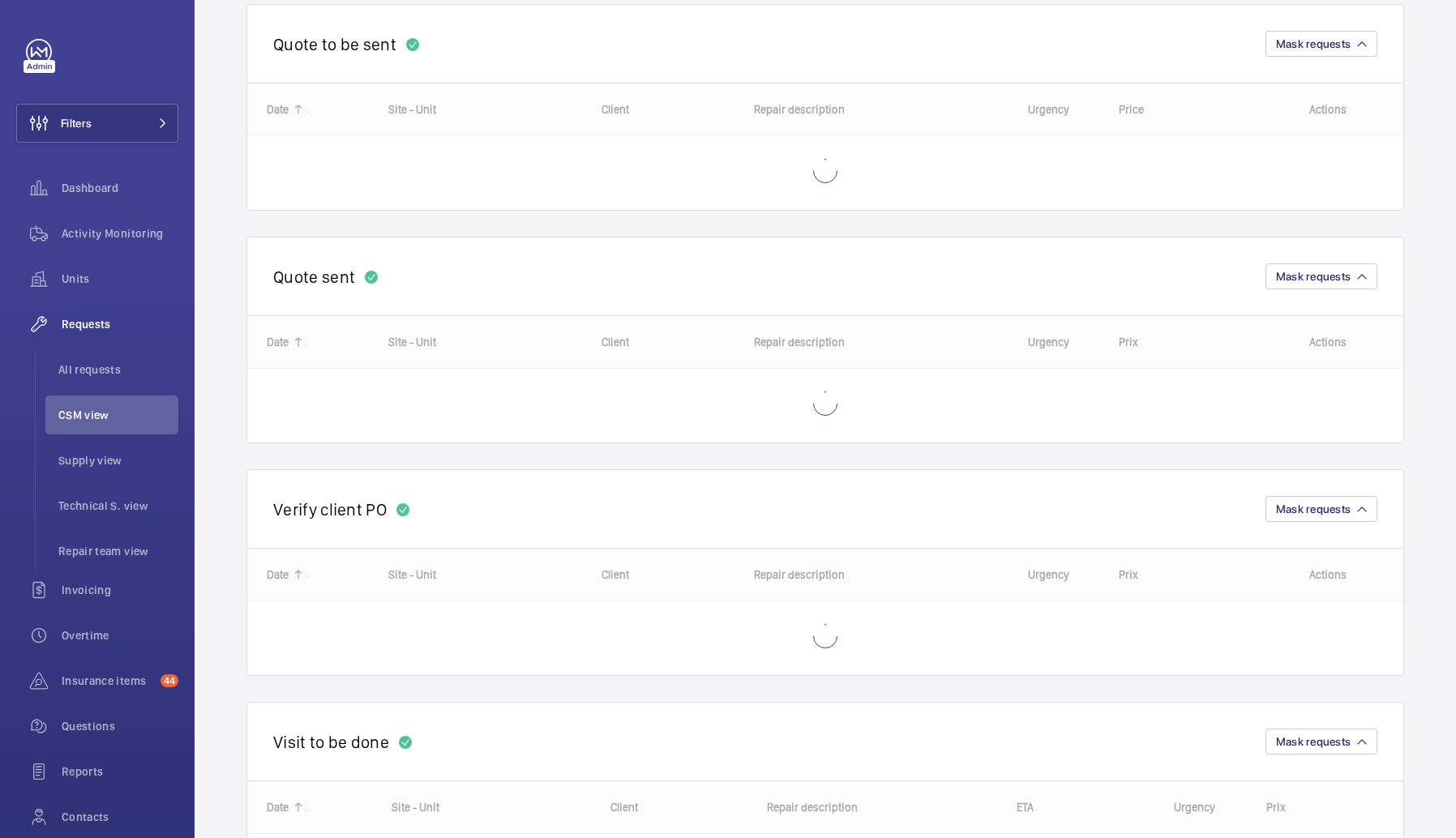
scroll to position [178, 0]
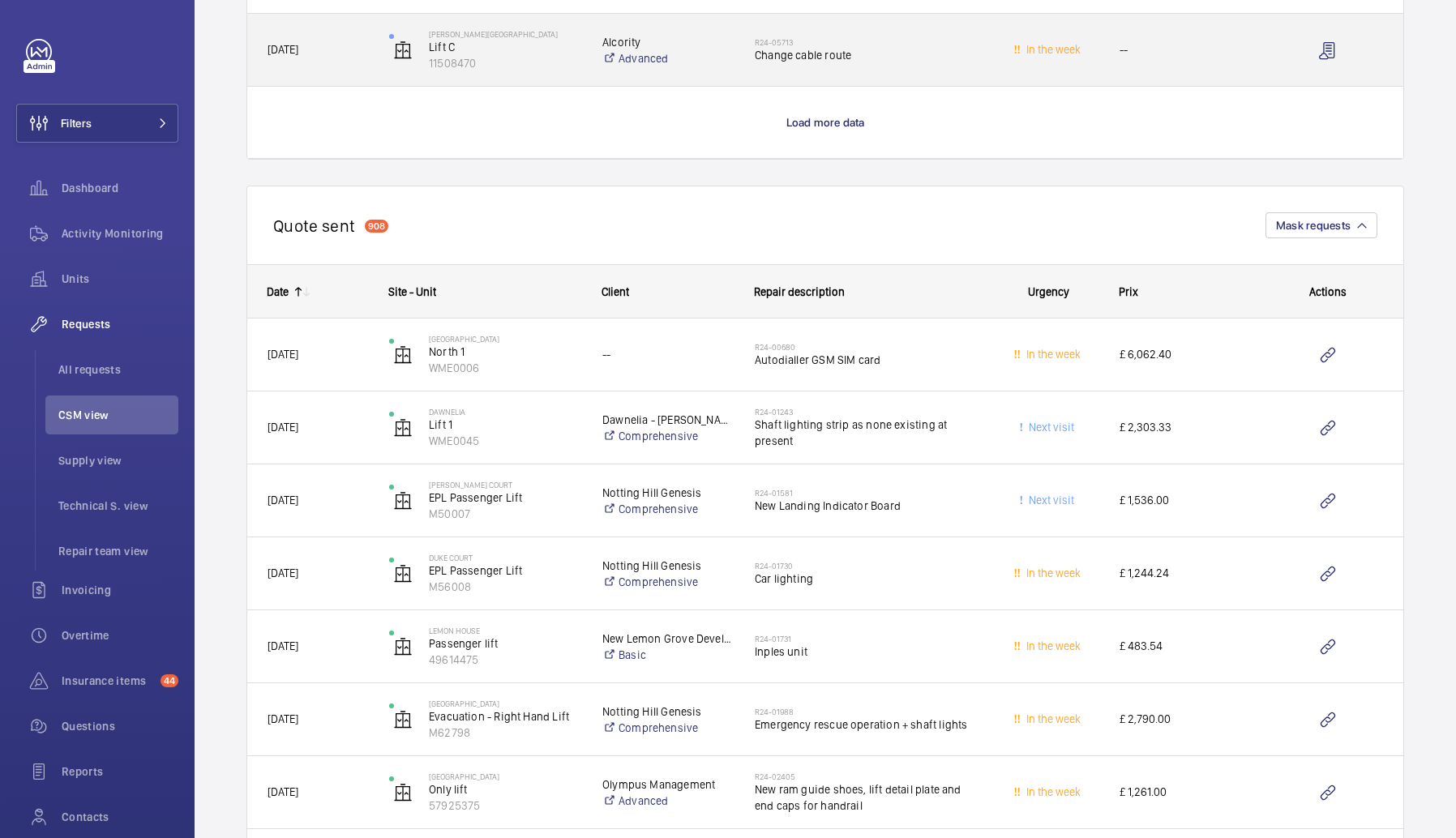
scroll to position [1747, 0]
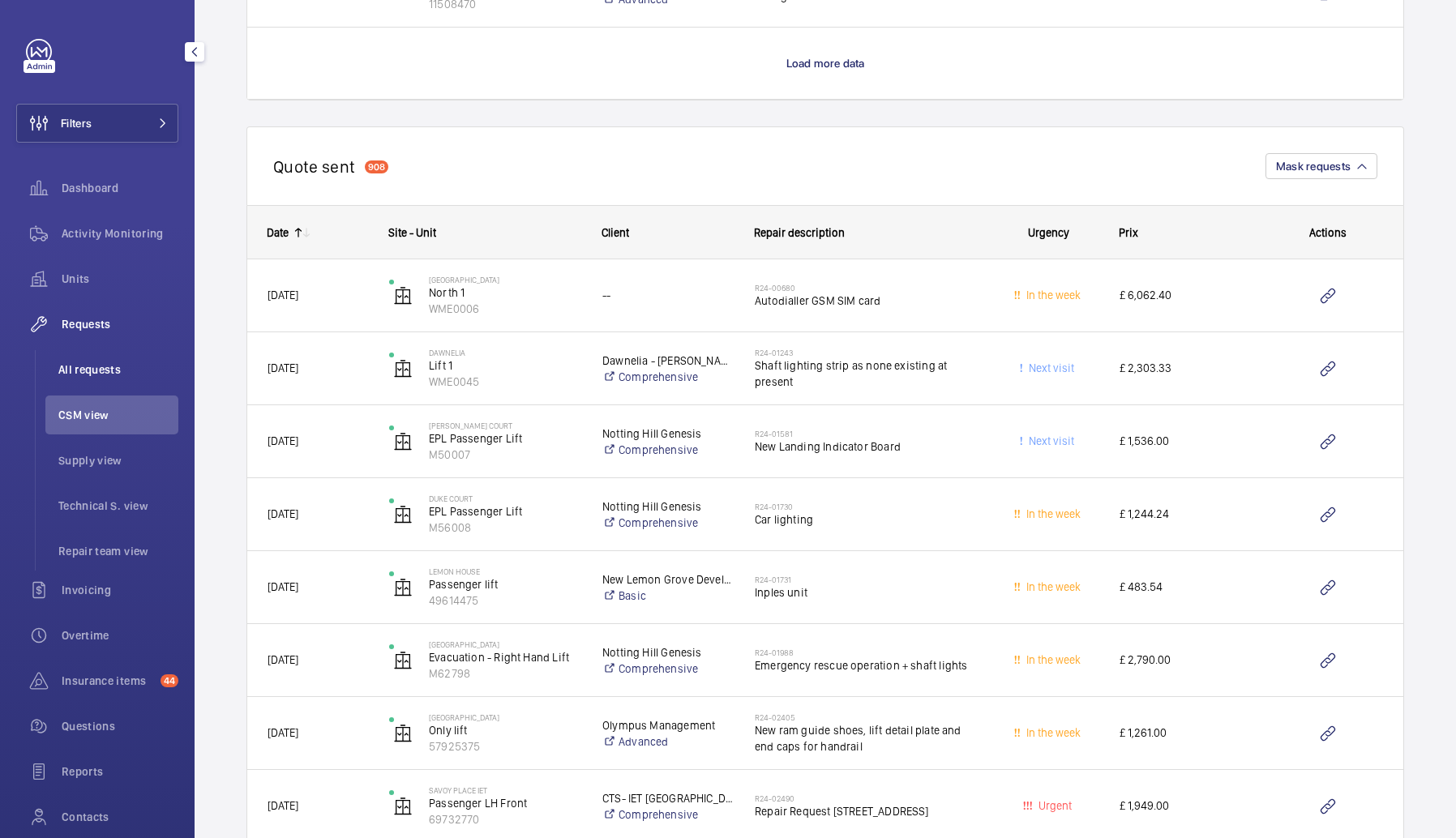
click at [125, 369] on span "All requests" at bounding box center [118, 369] width 120 height 16
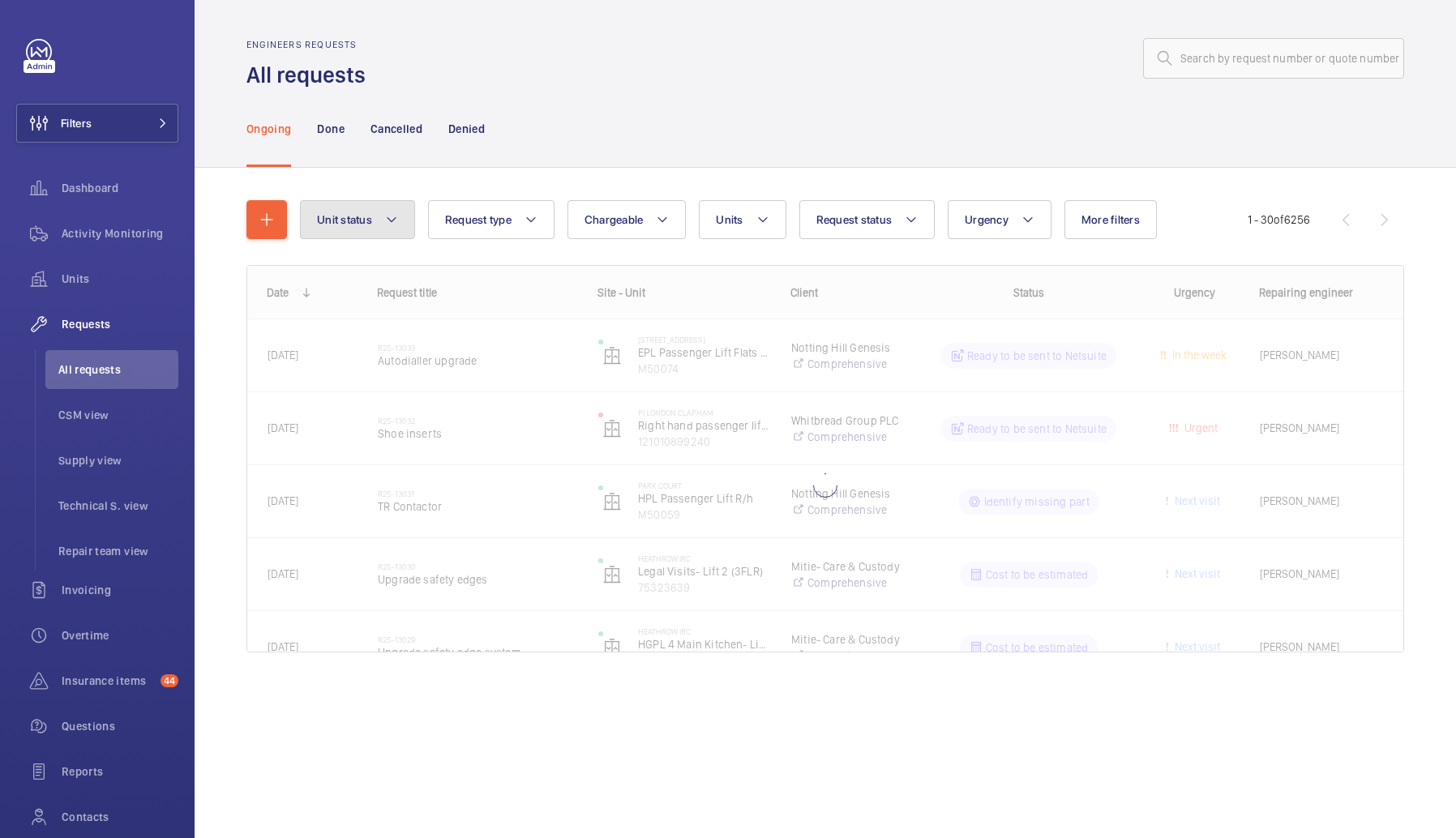
click at [358, 229] on button "Unit status" at bounding box center [357, 219] width 115 height 39
click at [462, 179] on div "Unit status Working Stopped Paused Reset Request type Chargeable Units Request …" at bounding box center [825, 433] width 1158 height 517
click at [105, 113] on button "Filters" at bounding box center [97, 123] width 162 height 39
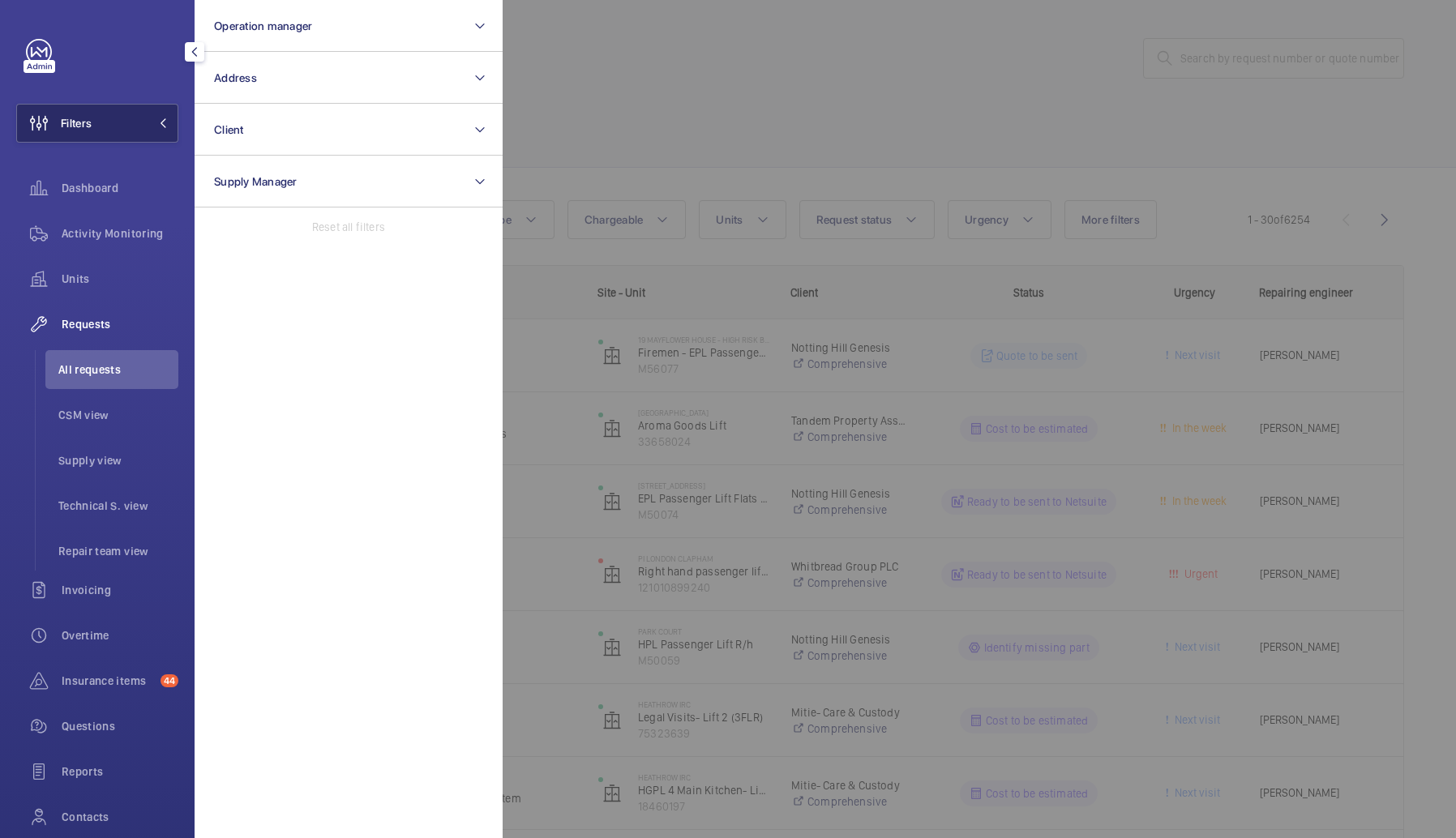
click at [144, 122] on button "Filters" at bounding box center [97, 123] width 162 height 39
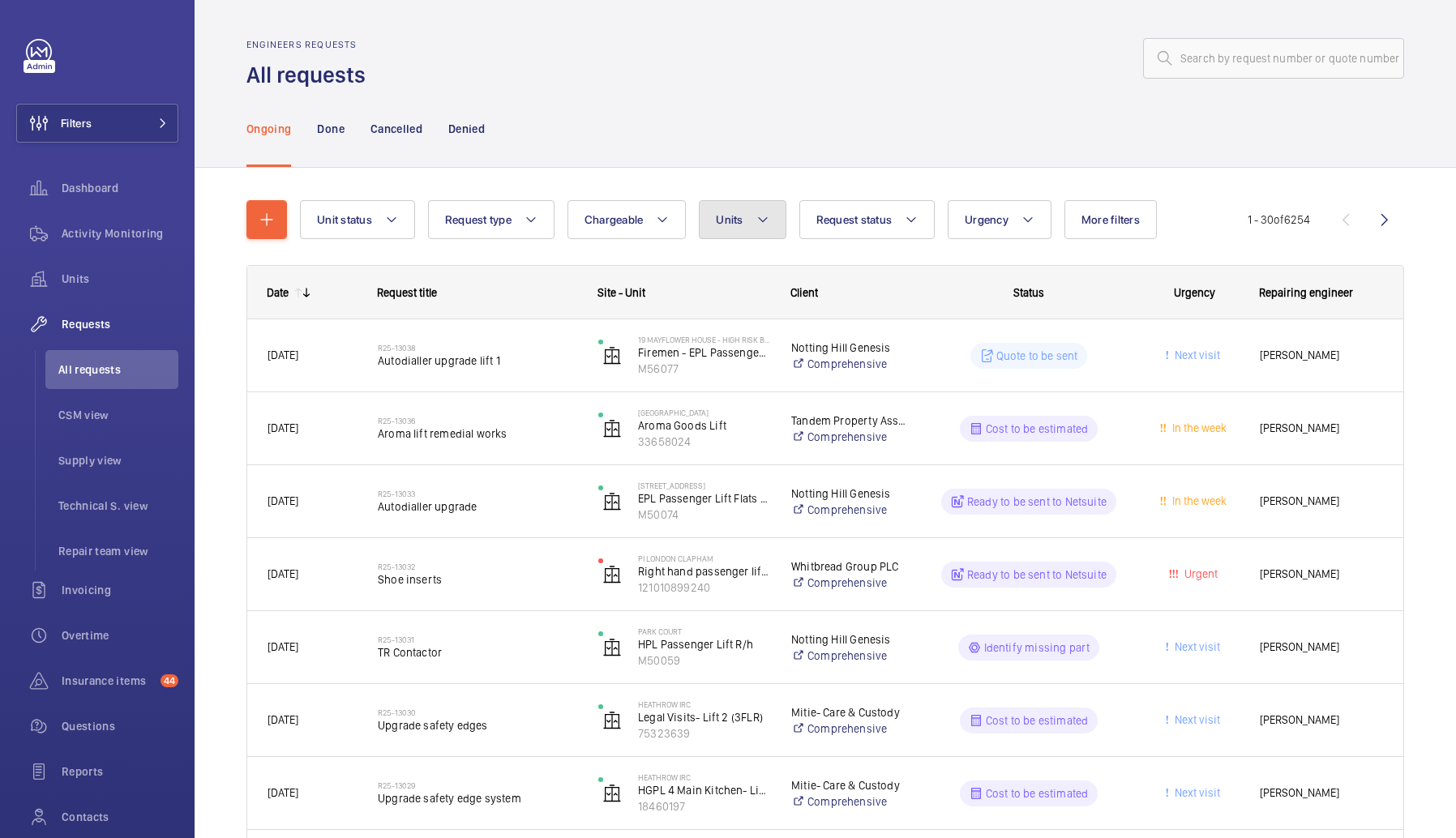
click at [702, 228] on button "Units" at bounding box center [741, 219] width 86 height 39
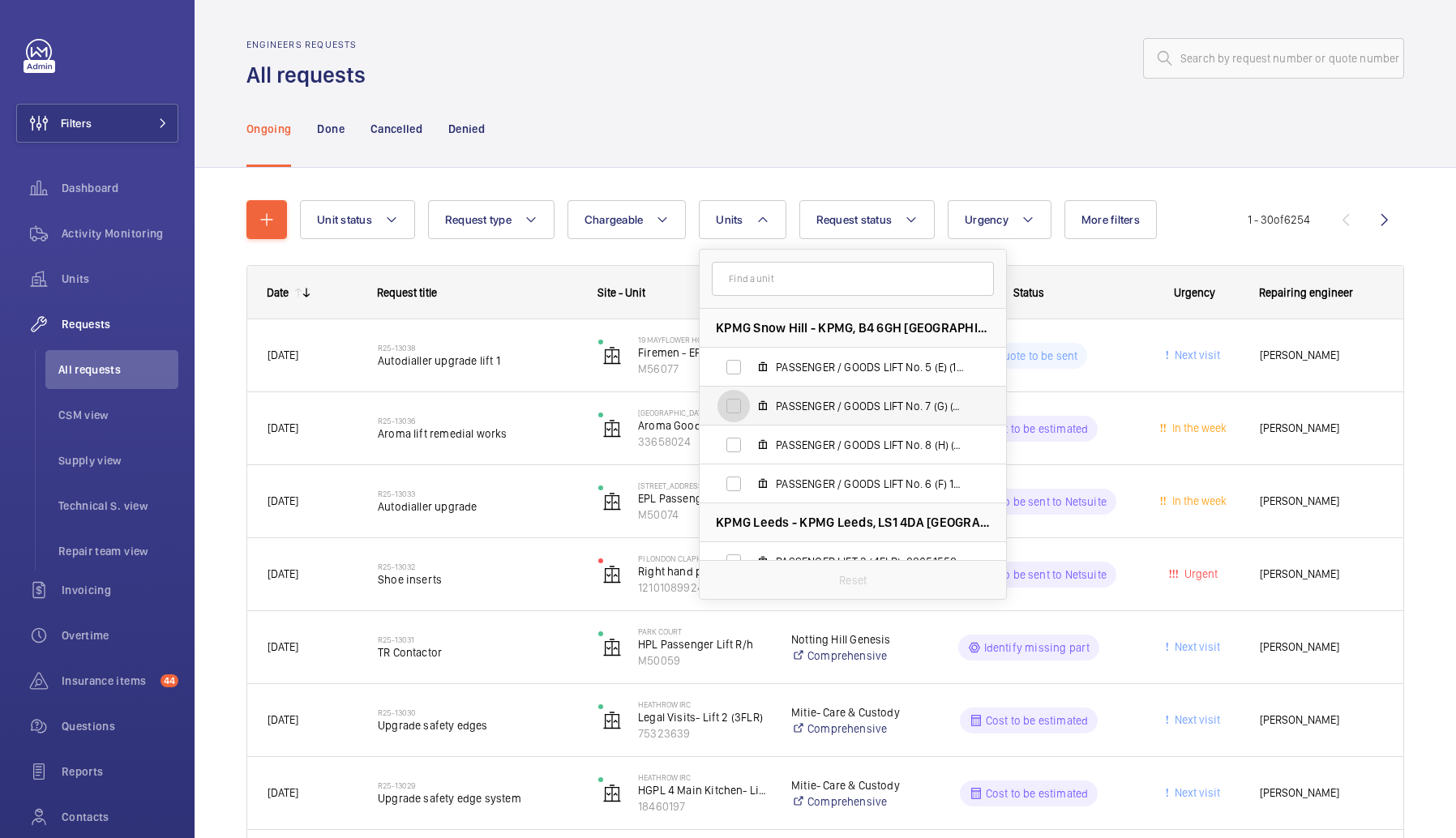
click at [737, 390] on input "PASSENGER / GOODS LIFT No. 7 (G) (13FLR), 57170702" at bounding box center [733, 406] width 33 height 33
checkbox input "true"
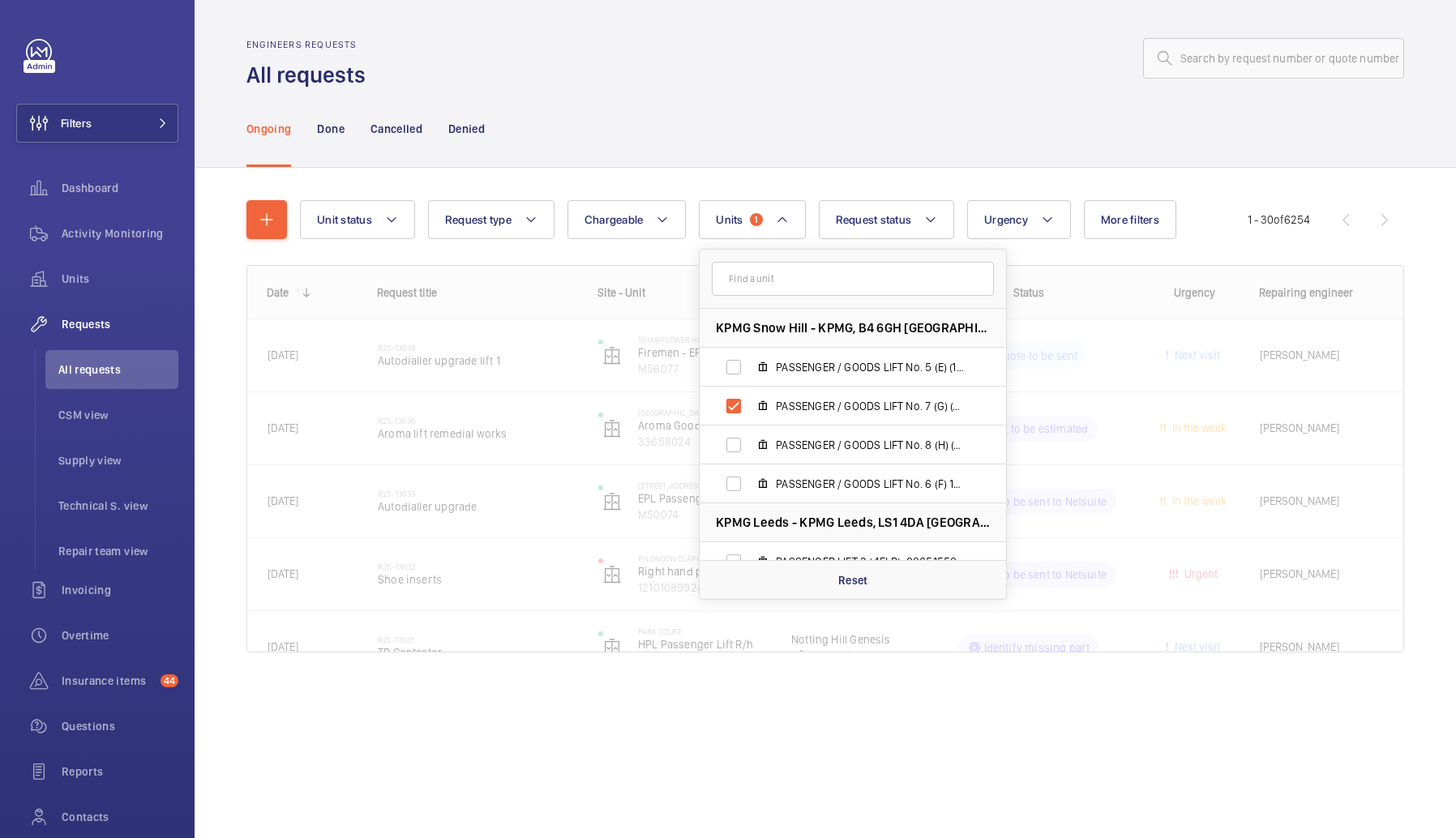
click at [757, 141] on div "Ongoing Done Cancelled Denied" at bounding box center [825, 128] width 1158 height 77
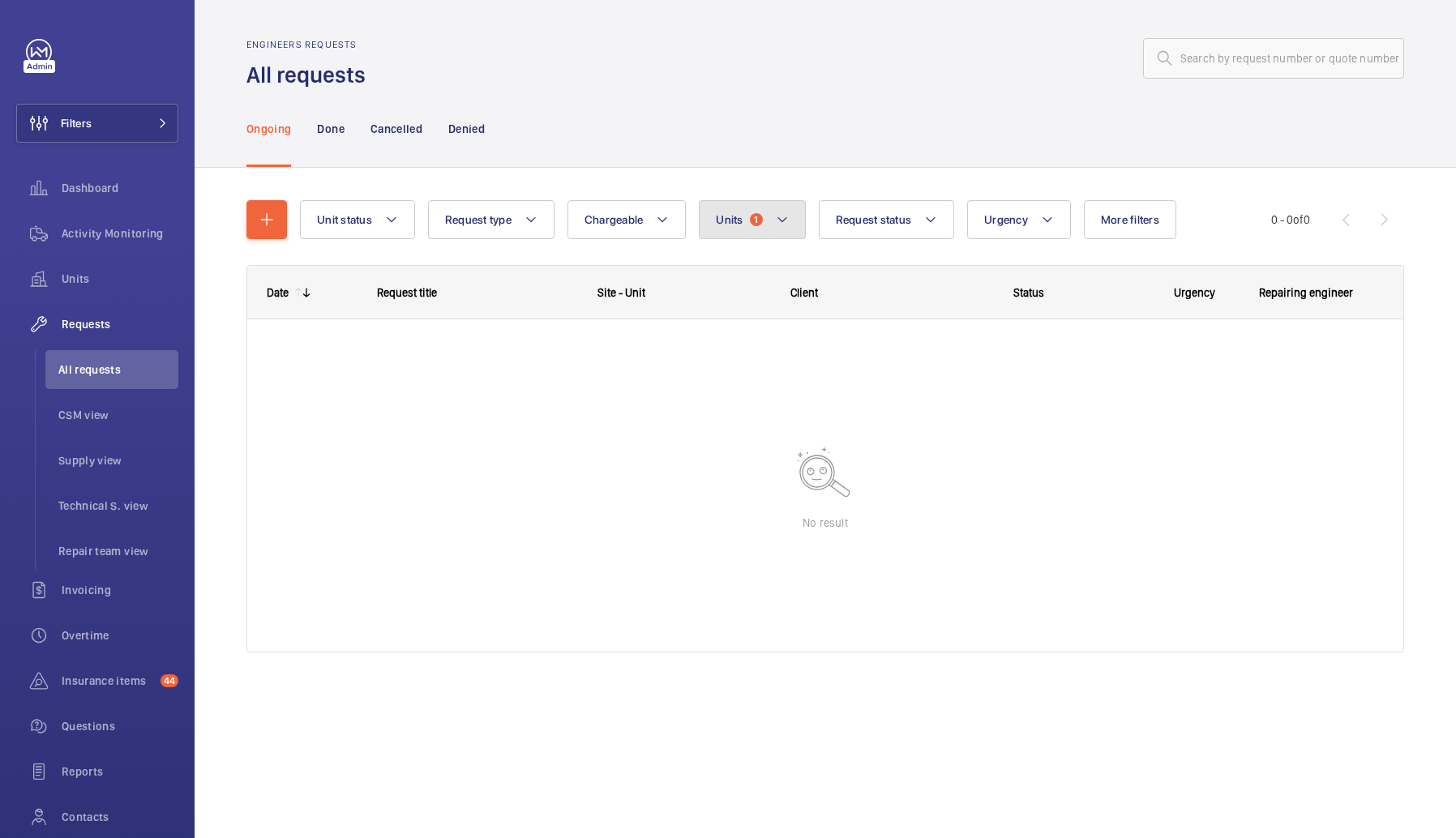
click at [762, 213] on button "Units 1" at bounding box center [752, 219] width 106 height 39
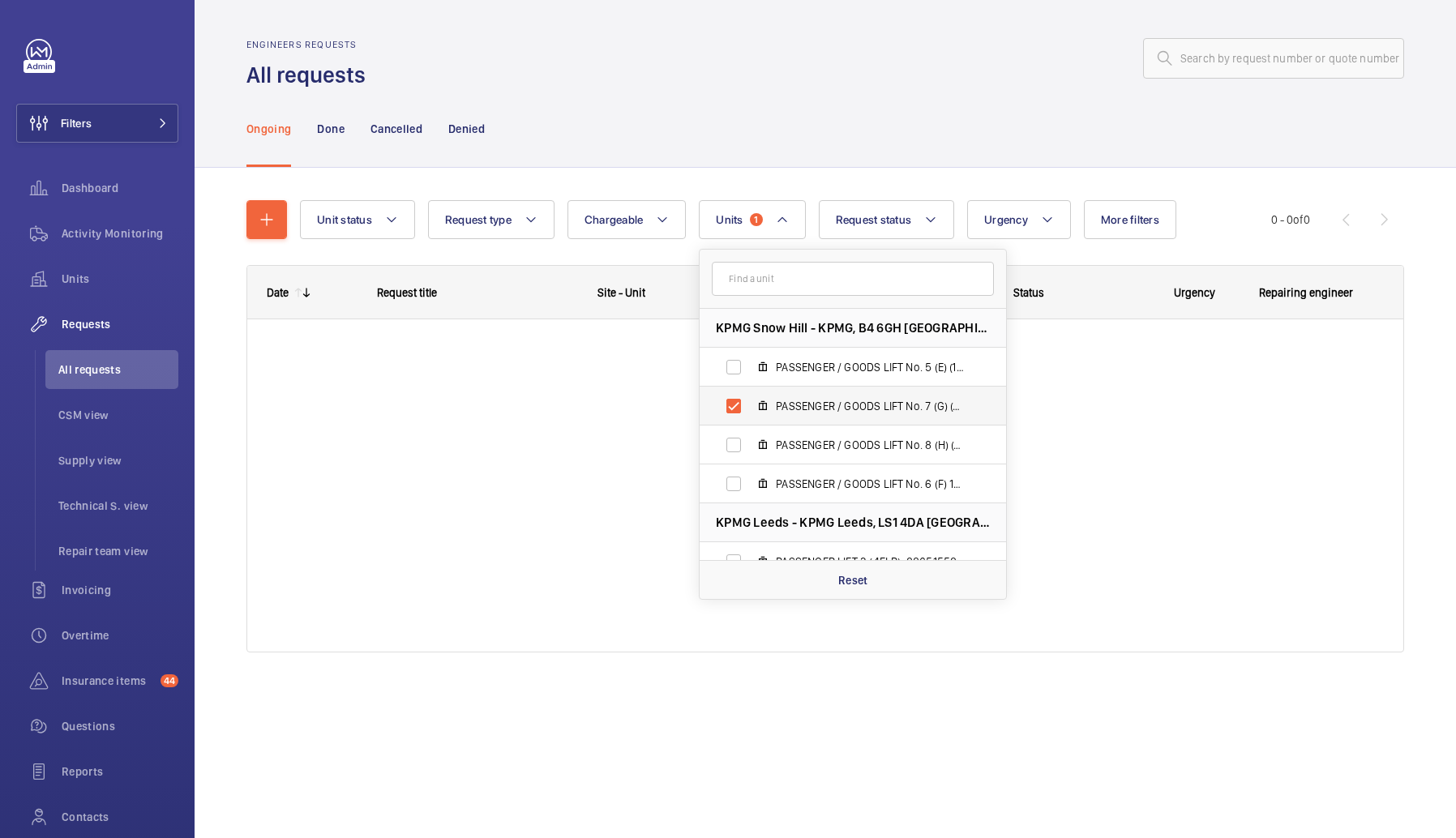
click at [753, 388] on label "PASSENGER / GOODS LIFT No. 7 (G) (13FLR), 57170702" at bounding box center [840, 406] width 280 height 39
click at [750, 390] on input "PASSENGER / GOODS LIFT No. 7 (G) (13FLR), 57170702" at bounding box center [733, 406] width 33 height 33
checkbox input "false"
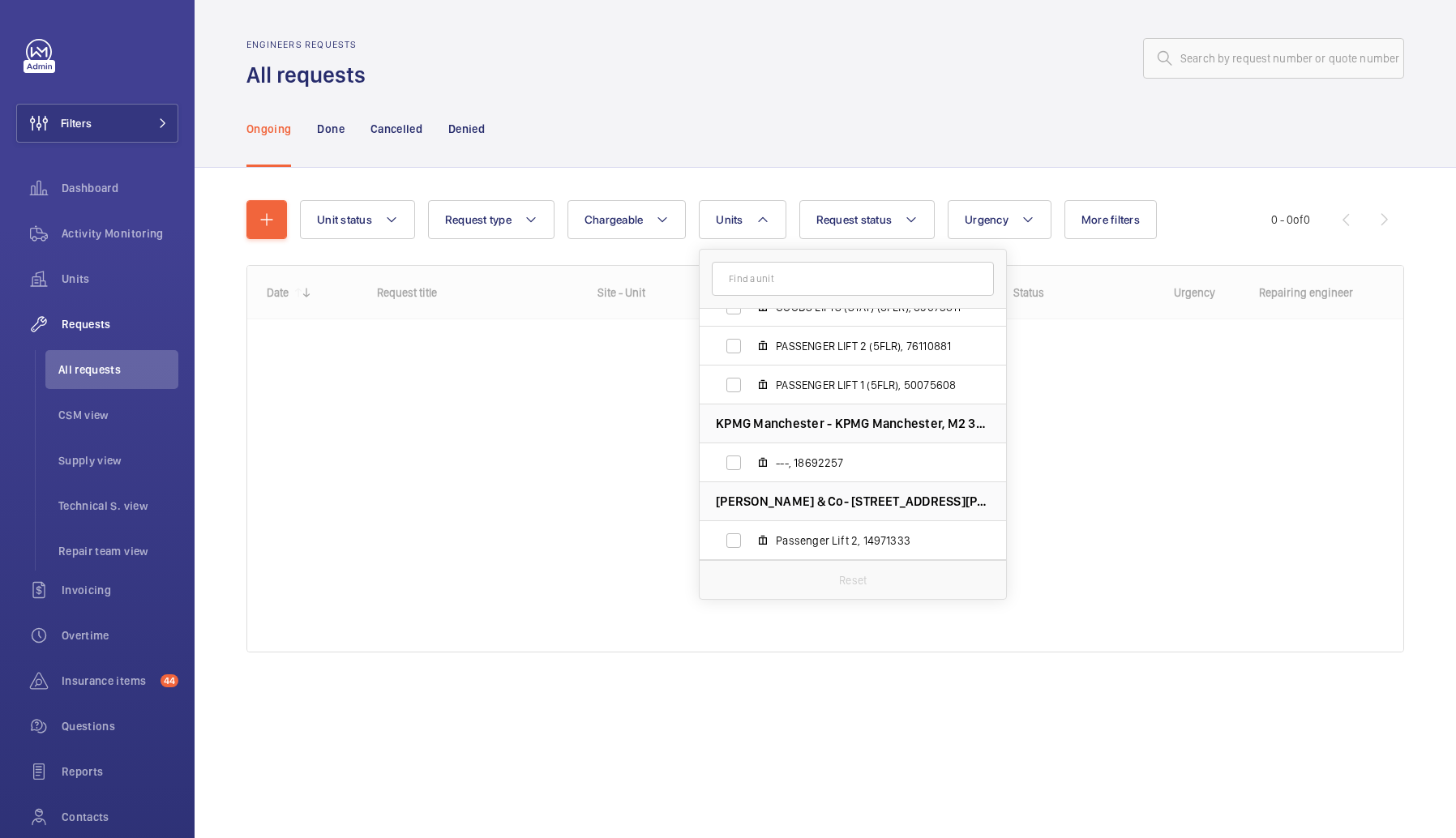
scroll to position [345, 0]
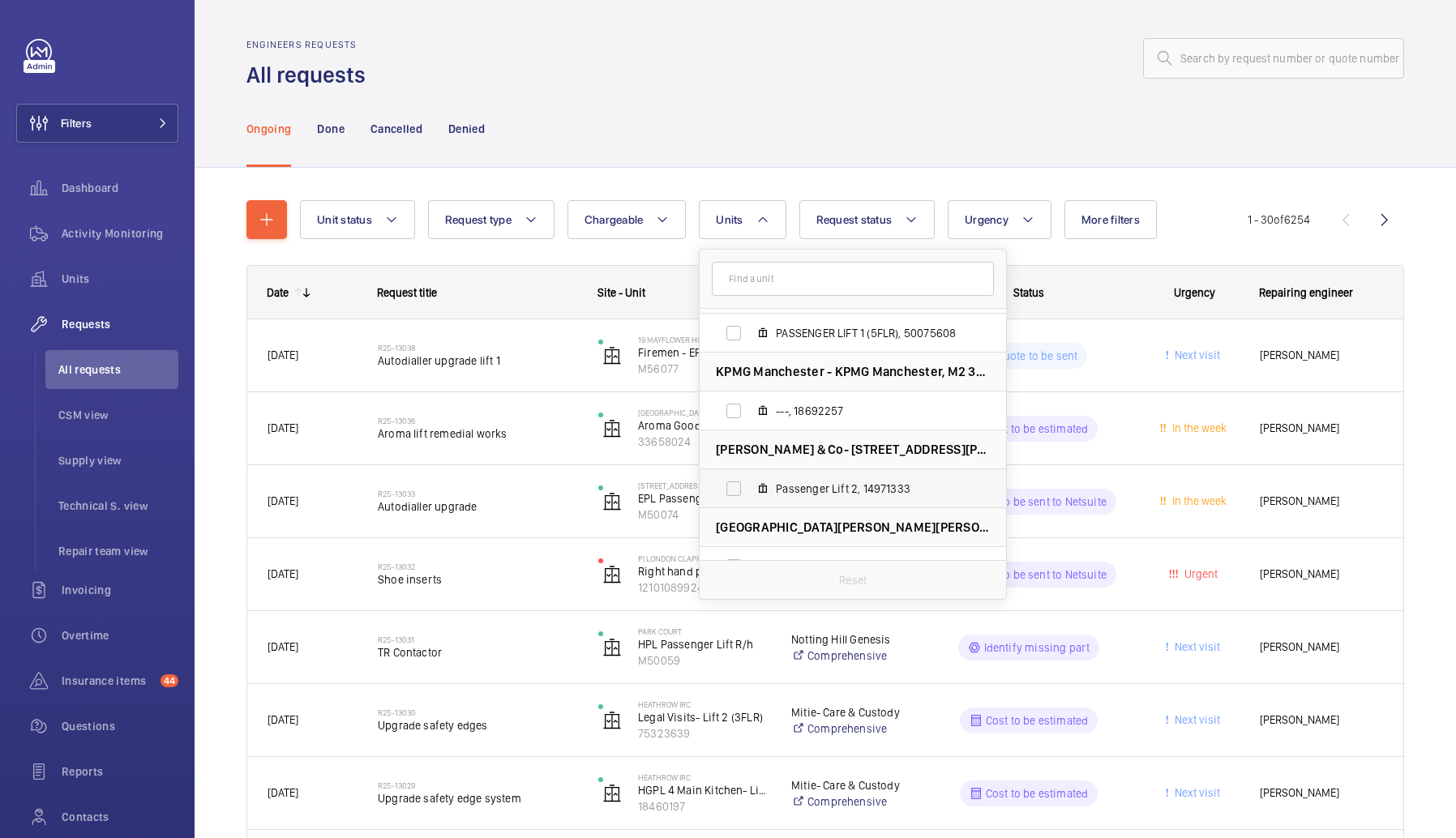
click at [758, 488] on mat-icon at bounding box center [762, 488] width 13 height 13
click at [750, 488] on input "Passenger Lift 2, 14971333" at bounding box center [733, 489] width 33 height 33
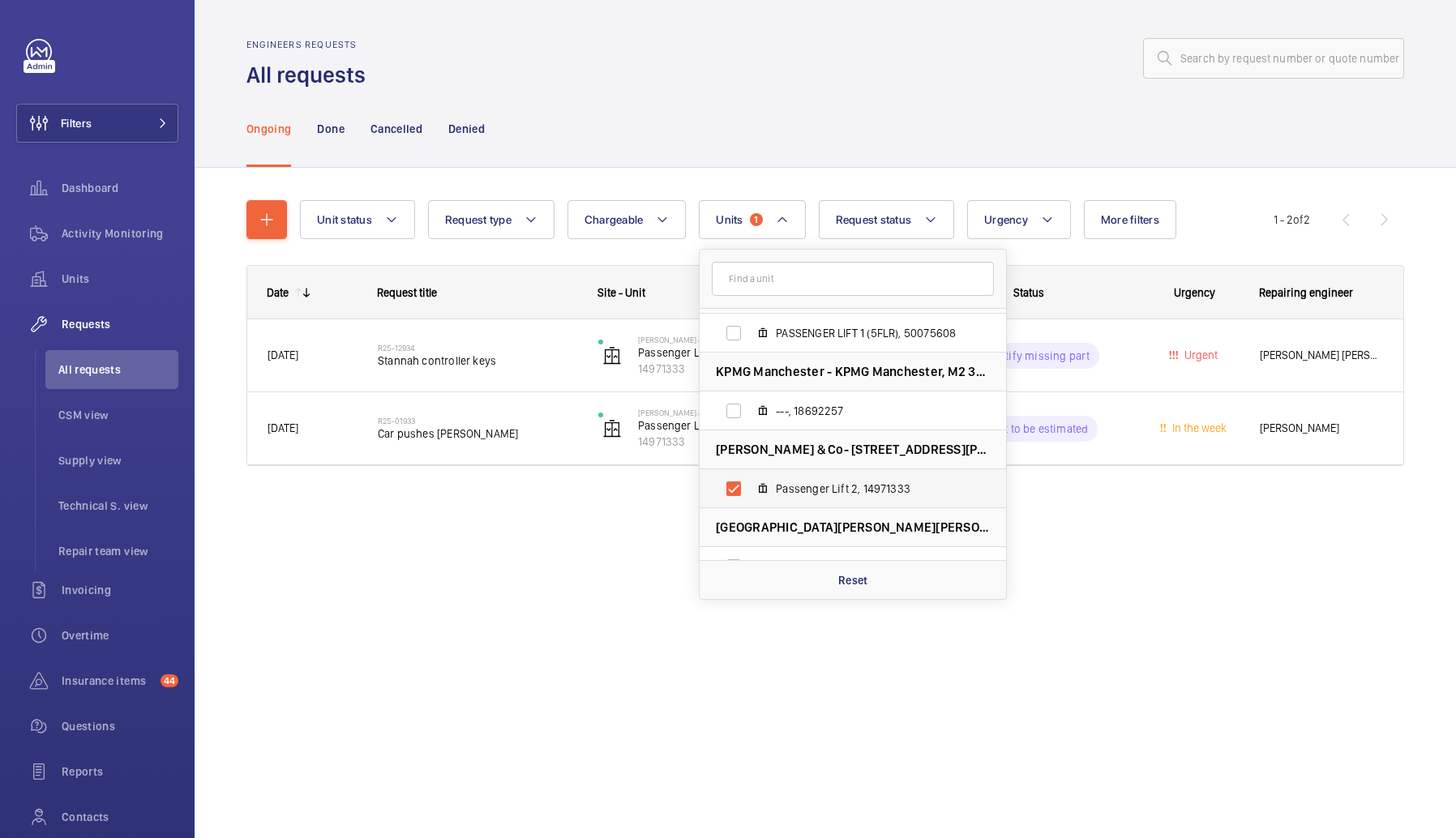
click at [758, 488] on mat-icon at bounding box center [762, 488] width 13 height 13
click at [750, 488] on input "Passenger Lift 2, 14971333" at bounding box center [733, 489] width 33 height 33
checkbox input "false"
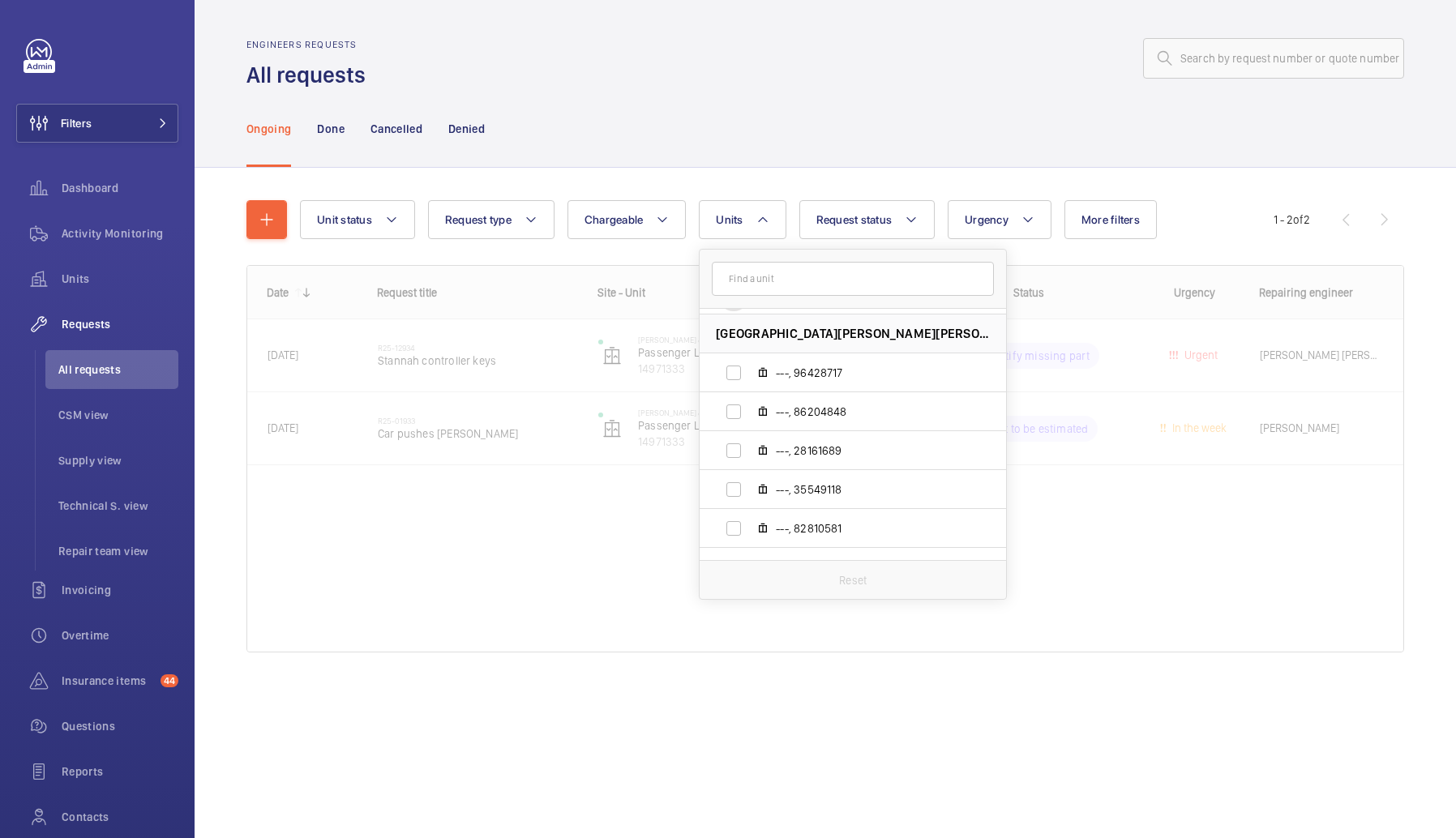
scroll to position [597, 0]
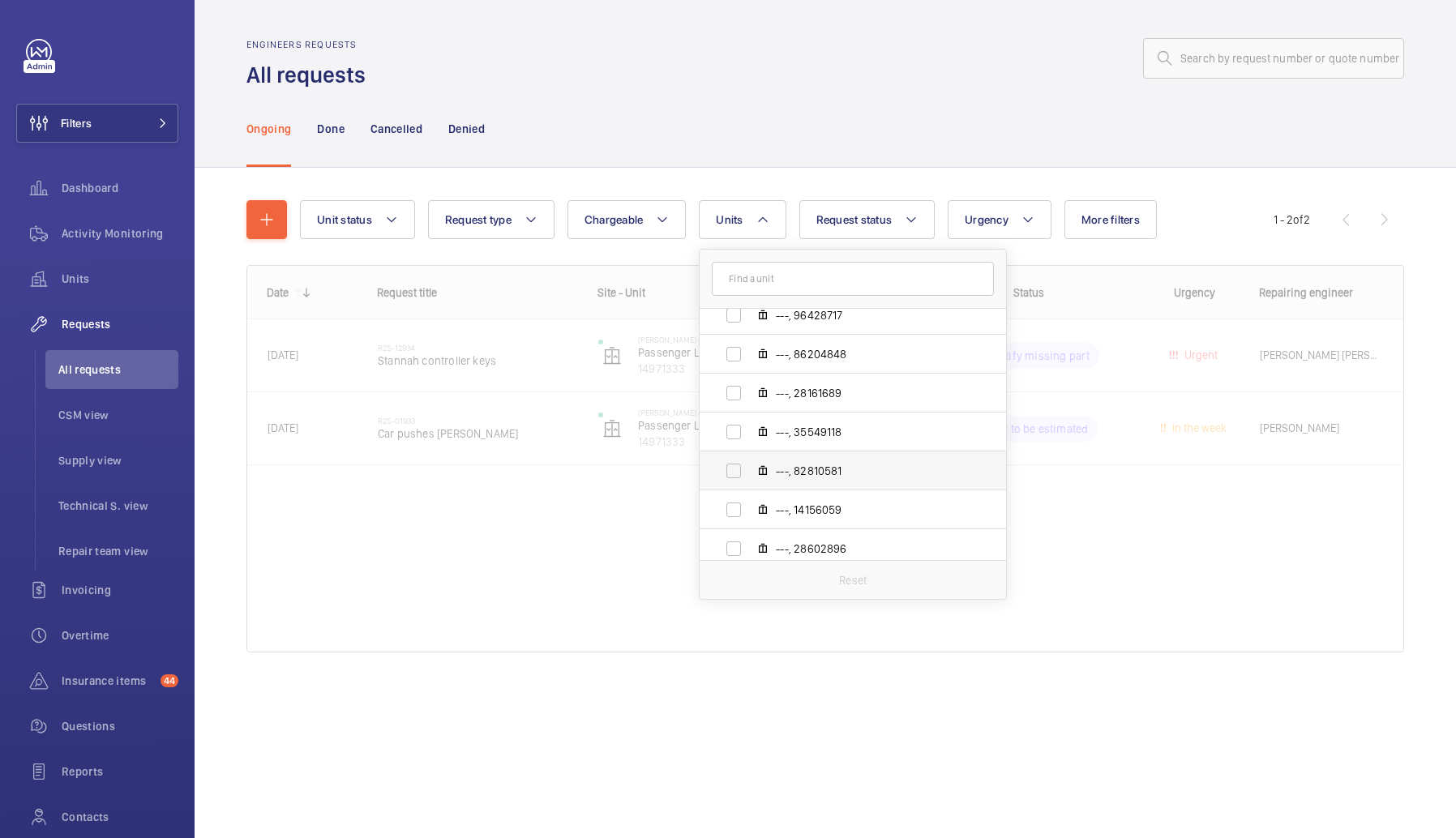
click at [818, 467] on span "---, 82810581" at bounding box center [870, 470] width 188 height 16
click at [750, 467] on input "---, 82810581" at bounding box center [733, 471] width 33 height 33
checkbox input "true"
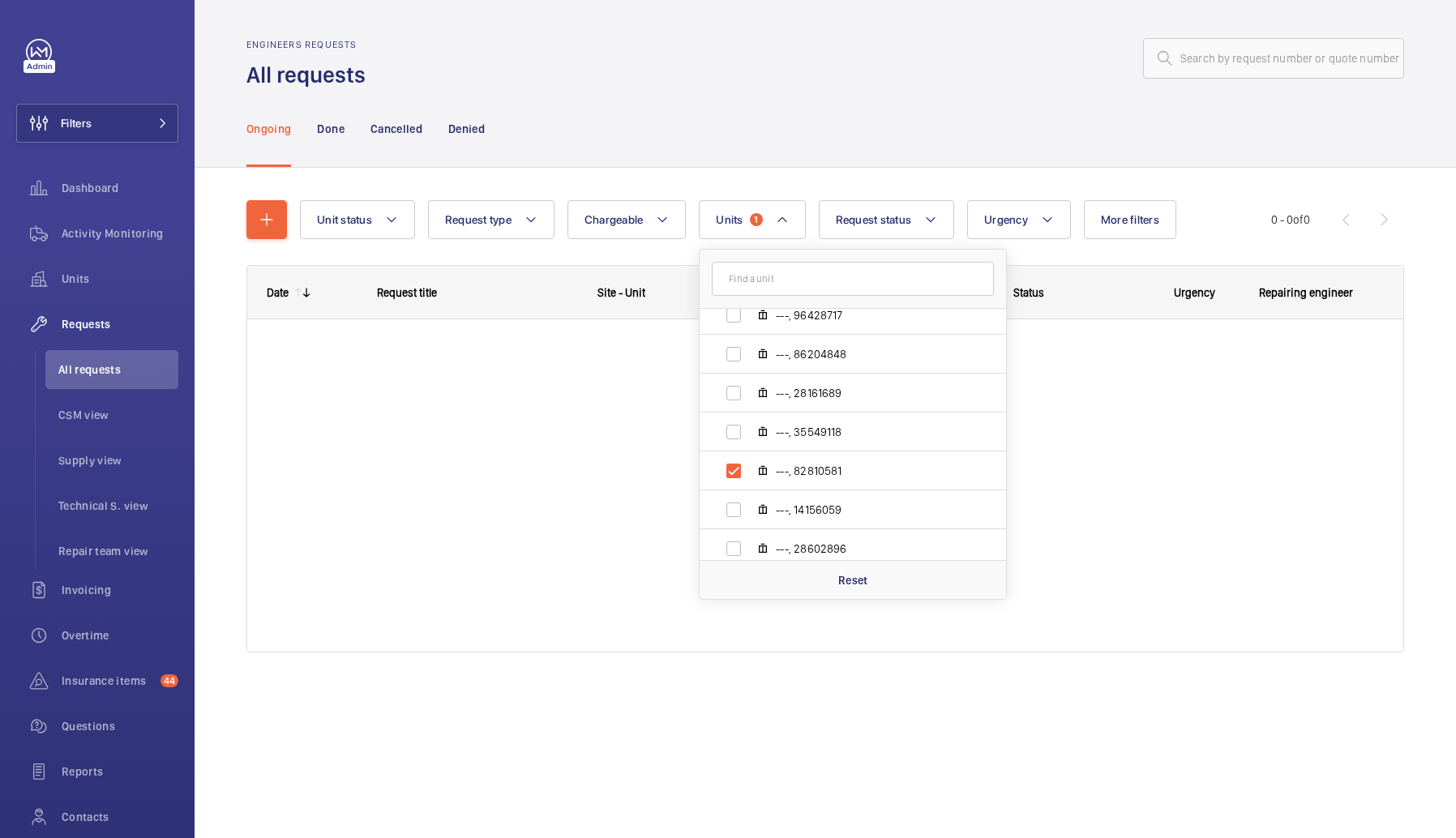
click at [776, 118] on div "Ongoing Done Cancelled Denied" at bounding box center [825, 128] width 1158 height 77
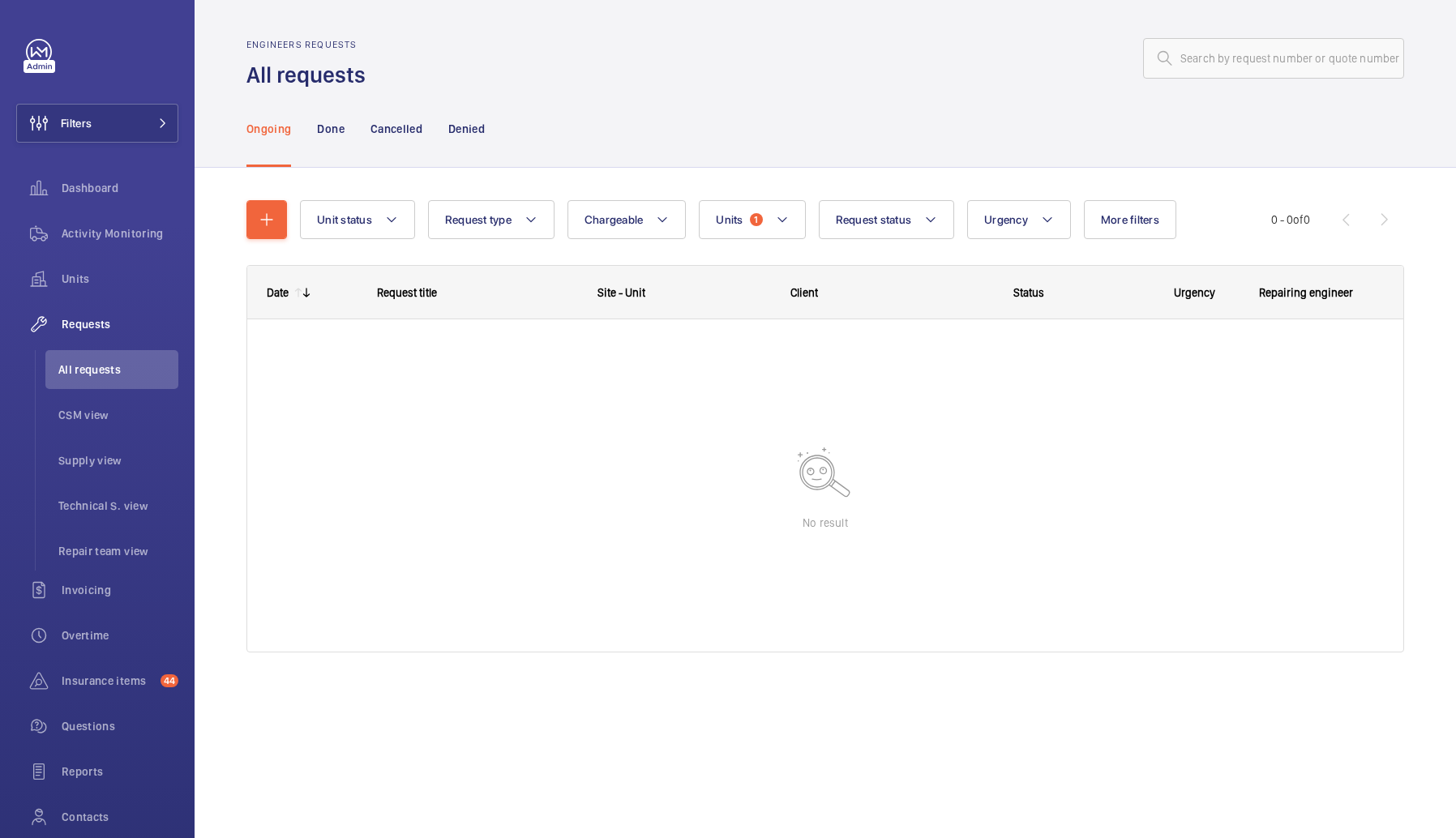
click at [767, 180] on div "Unit status Request type Chargeable Units 1 Request status Urgency More filters…" at bounding box center [825, 433] width 1158 height 517
click at [750, 239] on button "Units 1" at bounding box center [752, 219] width 106 height 39
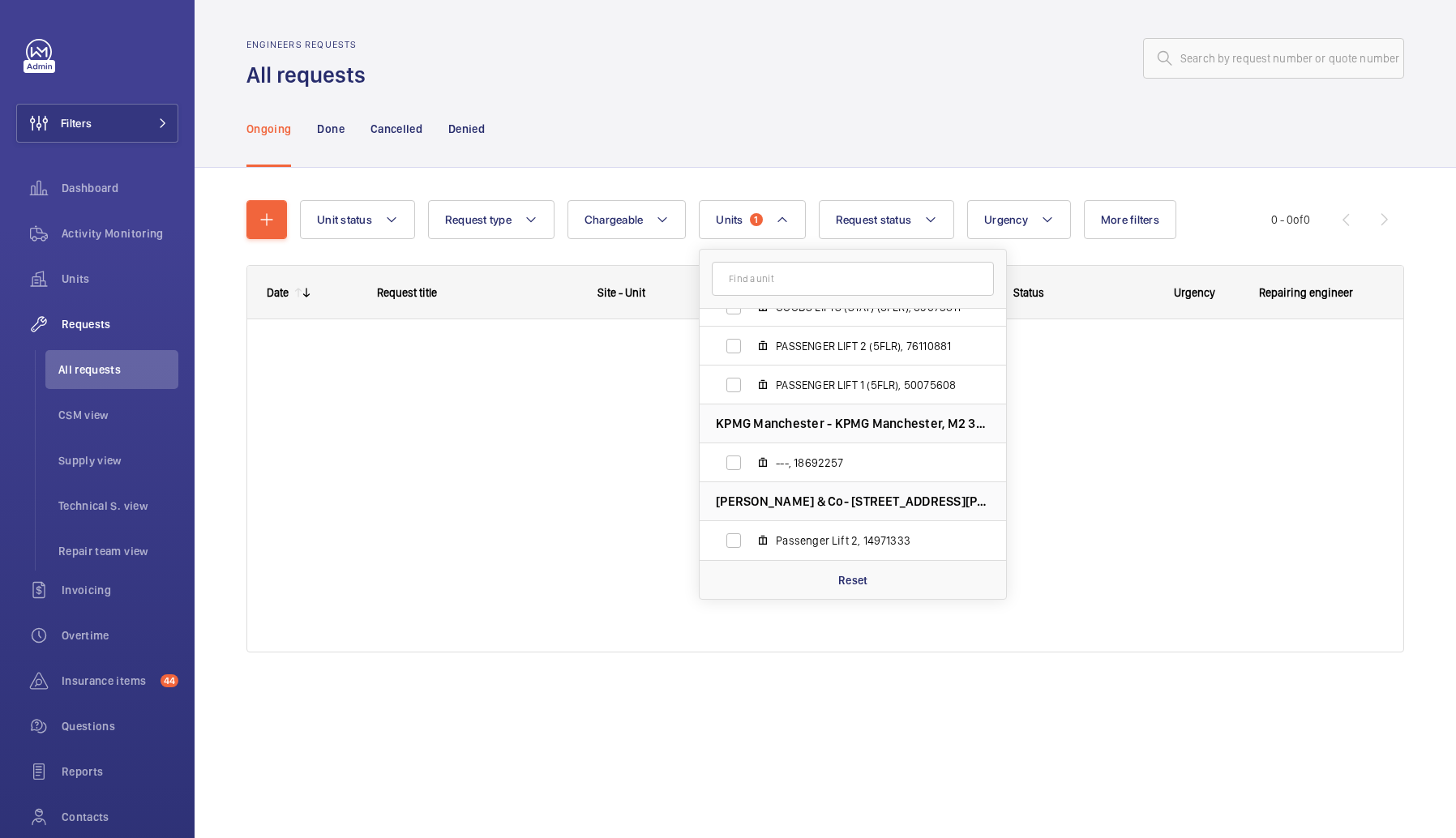
scroll to position [318, 0]
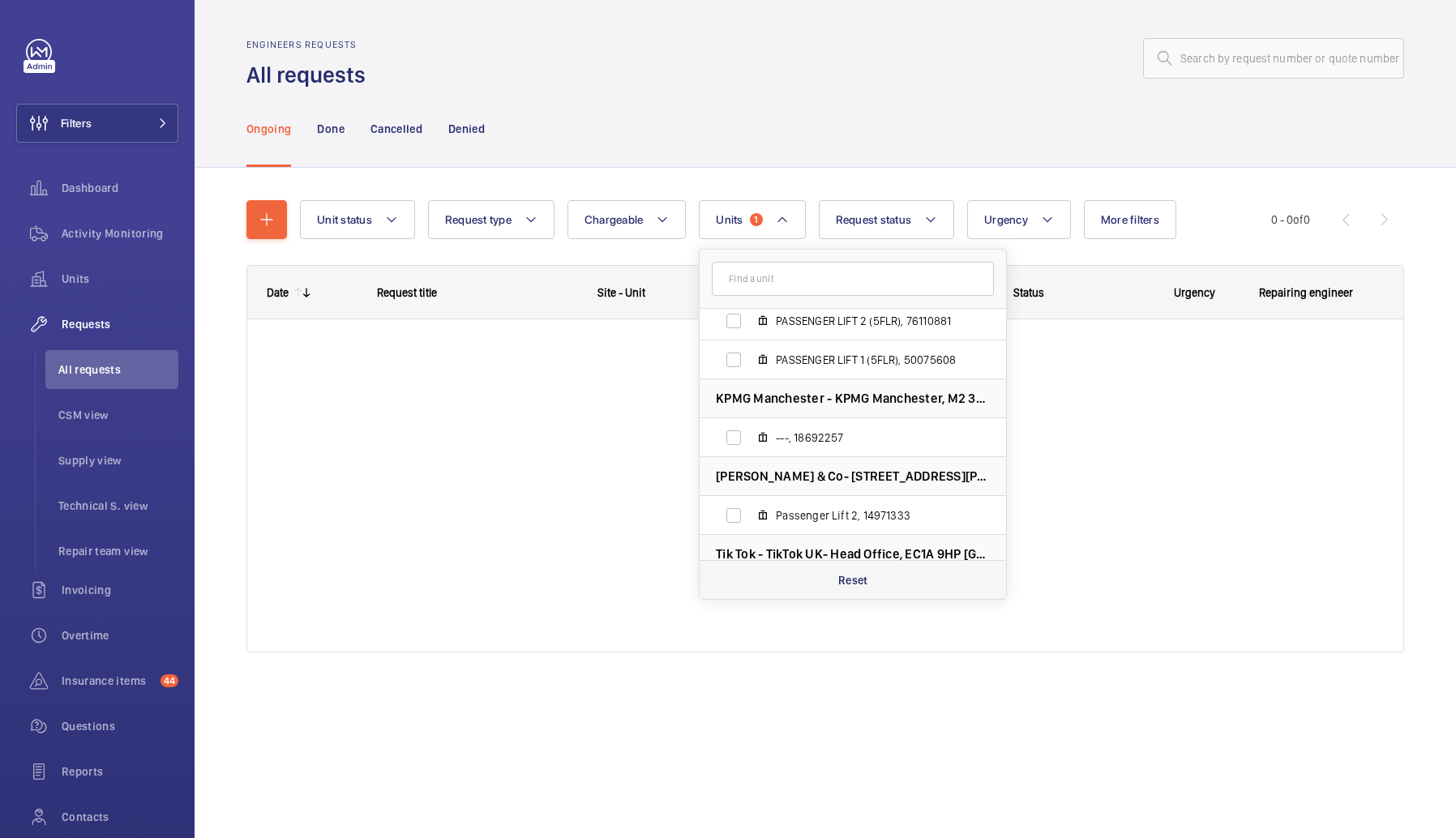
click at [840, 574] on p "Reset" at bounding box center [853, 580] width 30 height 16
checkbox input "false"
click at [549, 432] on div at bounding box center [825, 459] width 1156 height 386
